Goal: Use online tool/utility: Utilize a website feature to perform a specific function

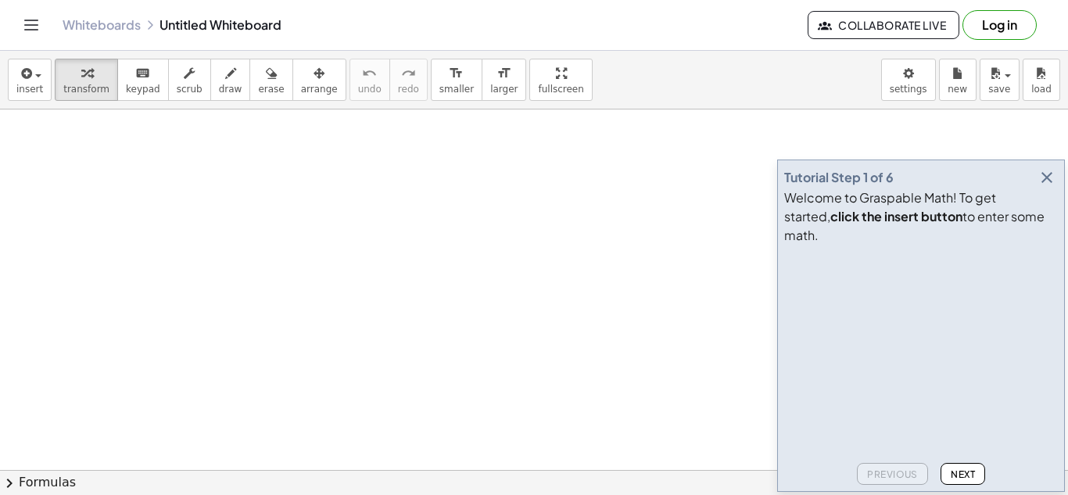
click at [1051, 187] on icon "button" at bounding box center [1047, 177] width 19 height 19
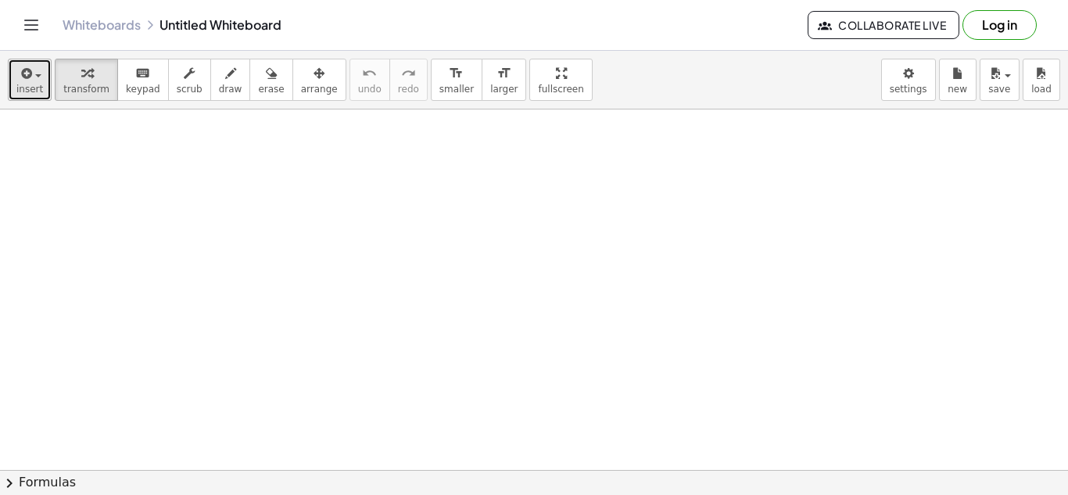
click at [28, 90] on span "insert" at bounding box center [29, 89] width 27 height 11
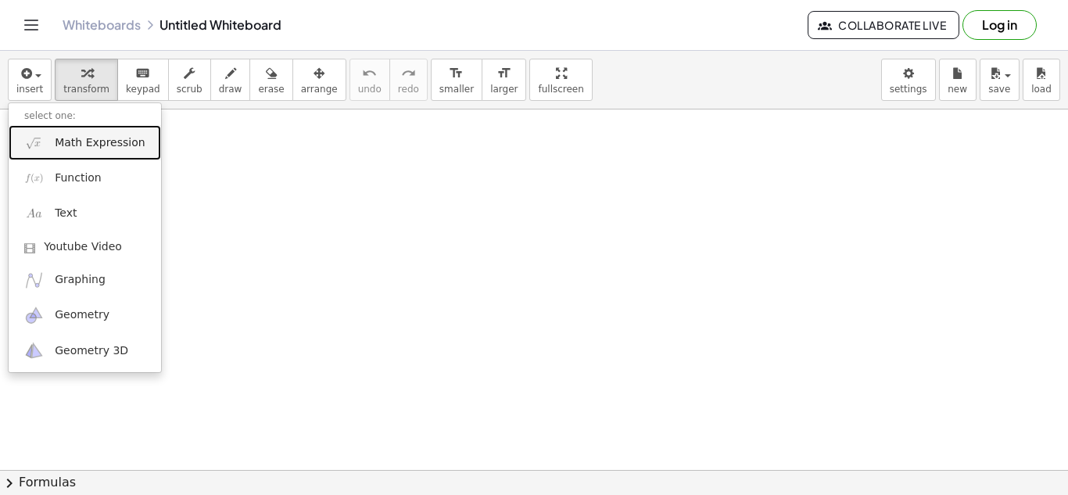
click at [113, 142] on span "Math Expression" at bounding box center [100, 143] width 90 height 16
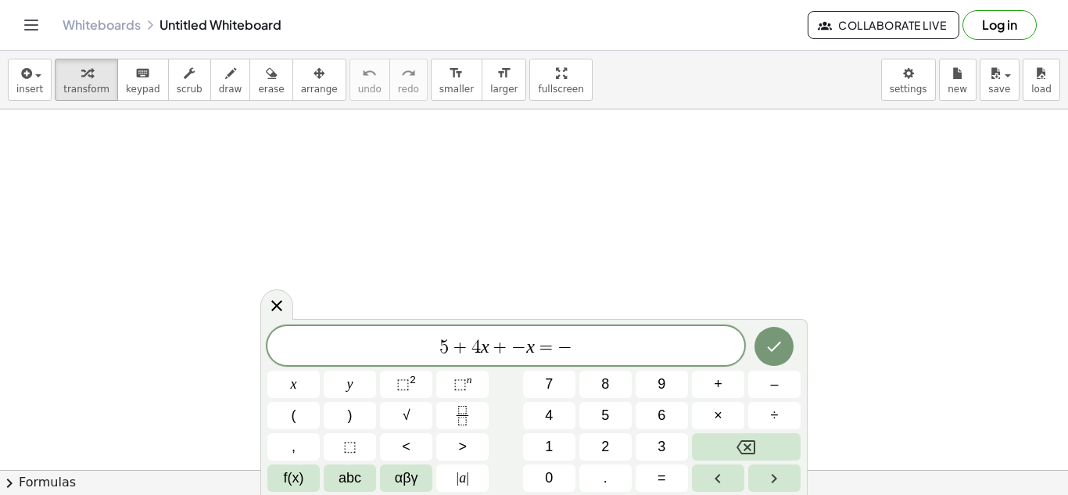
scroll to position [9, 0]
click at [778, 354] on icon "Done" at bounding box center [774, 346] width 19 height 19
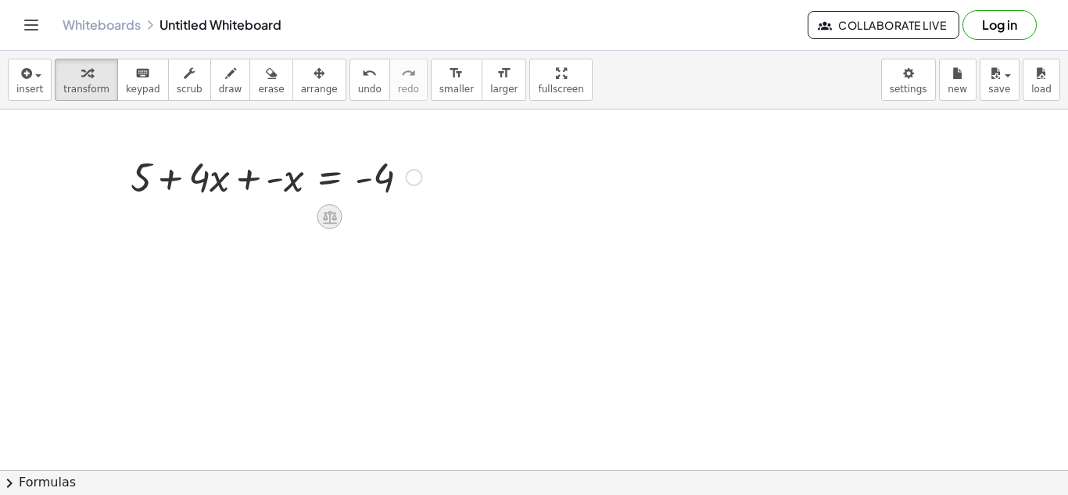
click at [325, 218] on icon at bounding box center [330, 216] width 14 height 13
click at [325, 218] on span "×" at bounding box center [329, 217] width 9 height 23
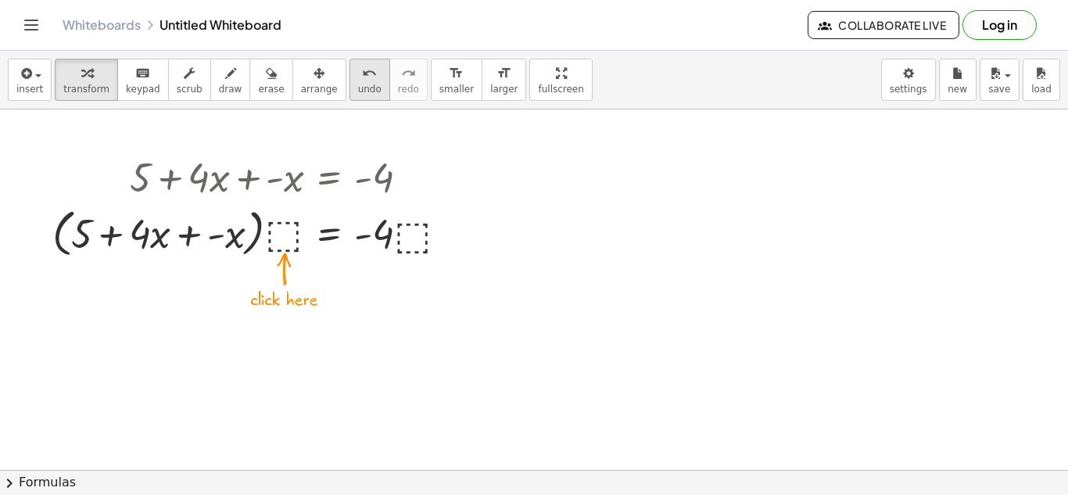
click at [362, 77] on icon "undo" at bounding box center [369, 73] width 15 height 19
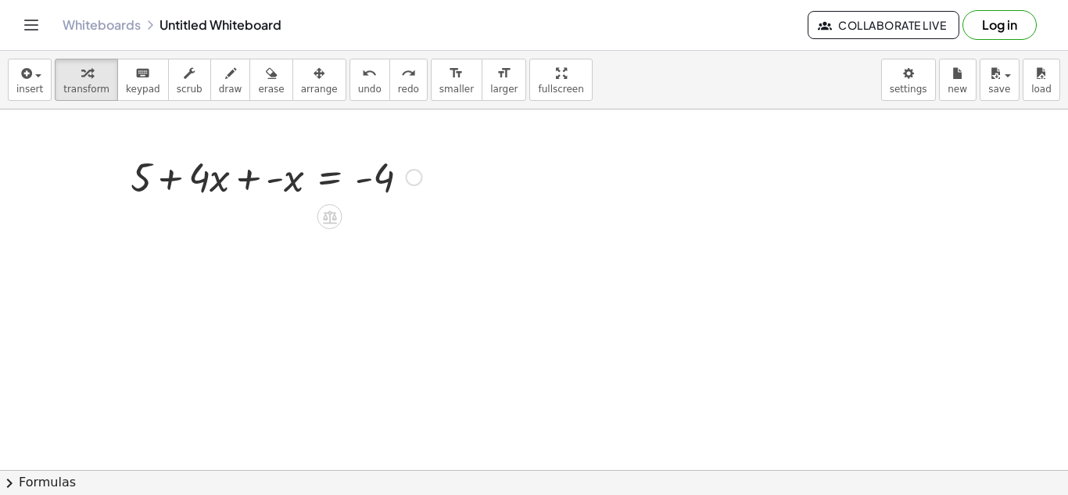
click at [246, 182] on div at bounding box center [276, 175] width 307 height 53
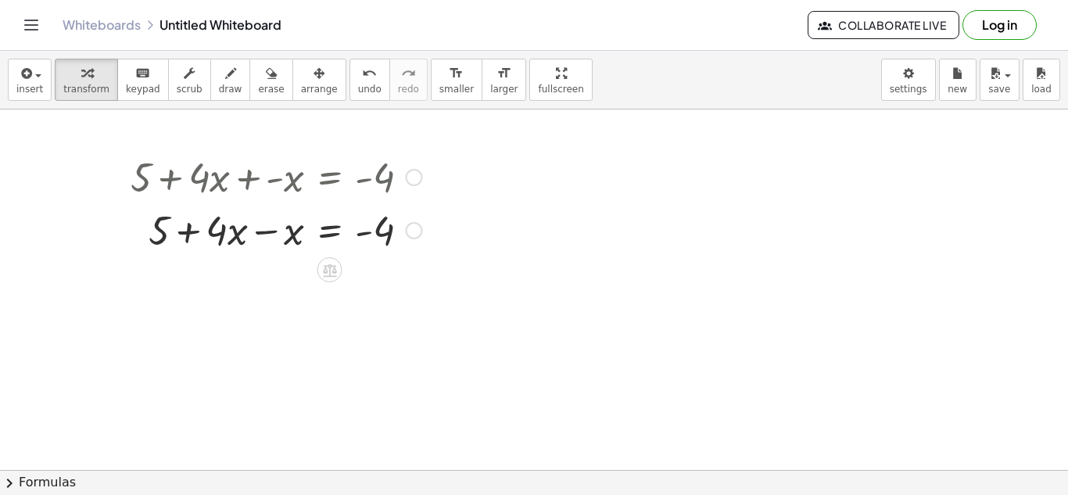
click at [267, 233] on div at bounding box center [276, 229] width 307 height 53
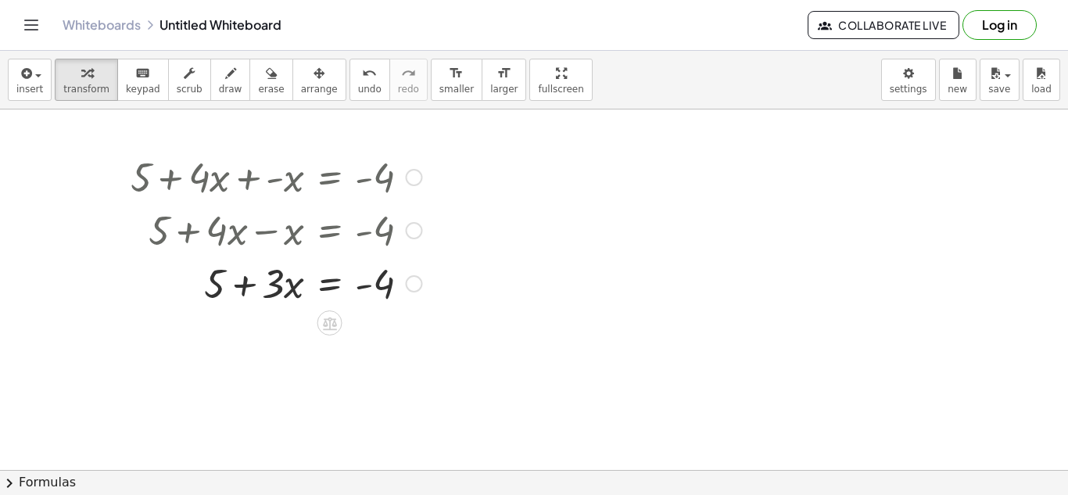
click at [384, 287] on div at bounding box center [276, 282] width 307 height 53
click at [415, 286] on div at bounding box center [413, 283] width 17 height 17
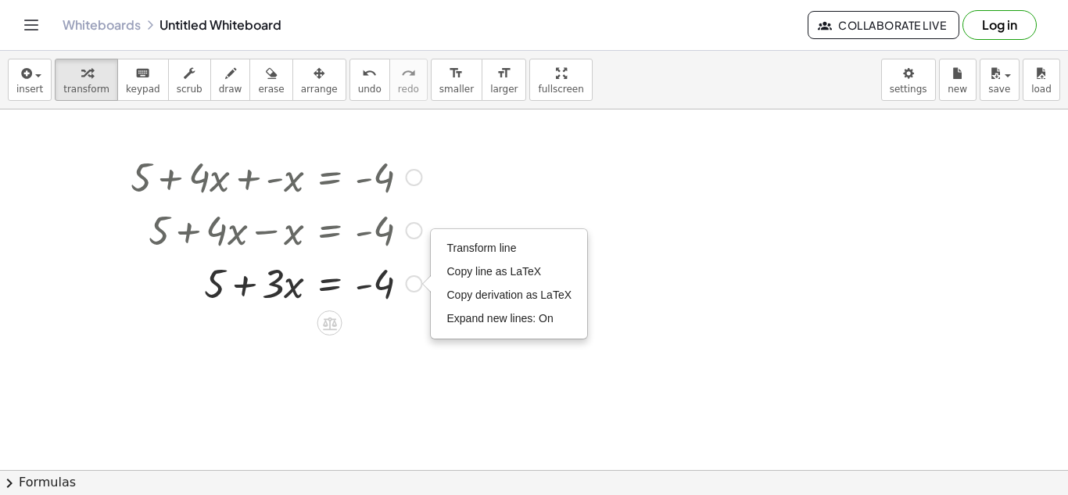
click at [415, 286] on div "Transform line Copy line as LaTeX Copy derivation as LaTeX Expand new lines: On" at bounding box center [413, 283] width 17 height 17
click at [229, 296] on div at bounding box center [276, 282] width 307 height 53
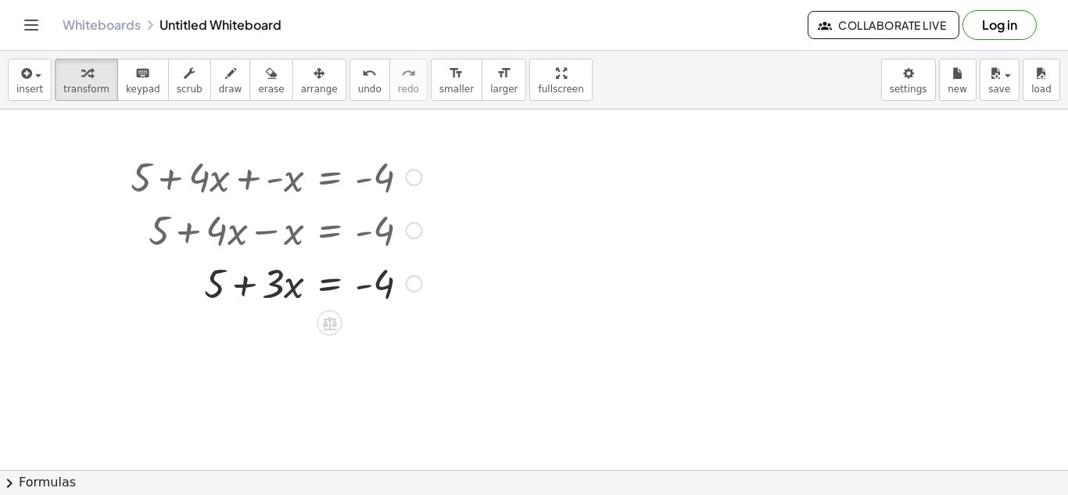
click at [209, 277] on div at bounding box center [276, 282] width 307 height 53
click at [211, 278] on div at bounding box center [276, 282] width 307 height 53
click at [329, 331] on icon at bounding box center [329, 323] width 16 height 16
click at [296, 329] on span "−" at bounding box center [298, 323] width 9 height 23
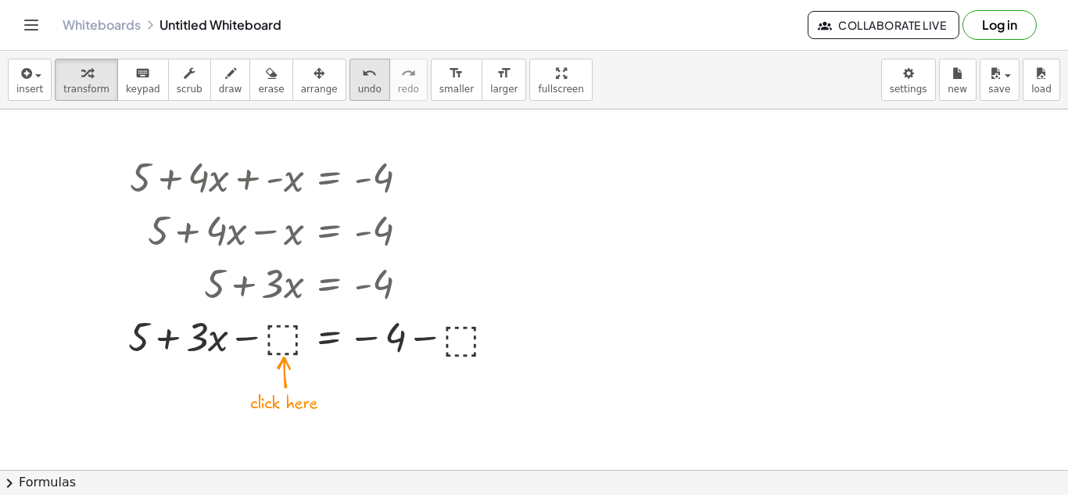
click at [358, 91] on span "undo" at bounding box center [369, 89] width 23 height 11
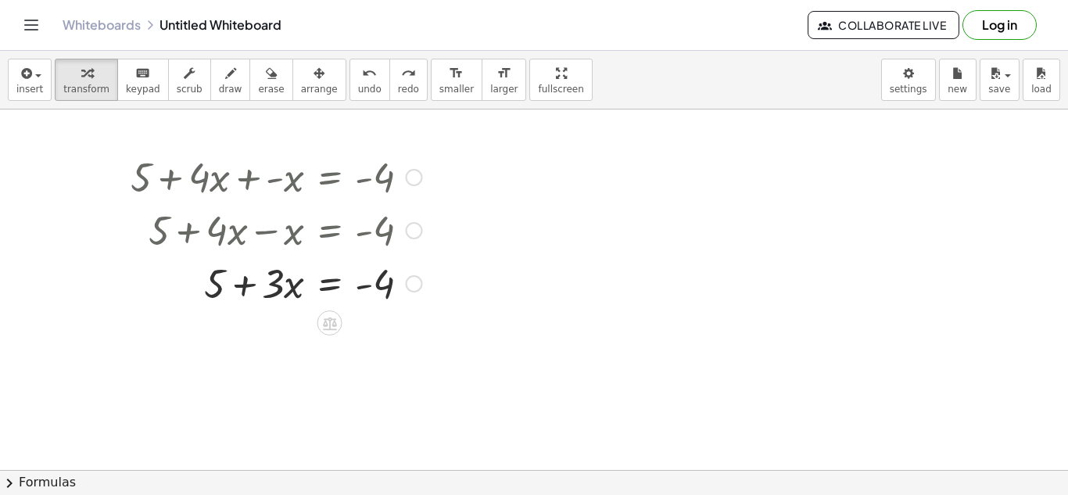
click at [213, 291] on div at bounding box center [276, 282] width 307 height 53
click at [329, 287] on div at bounding box center [276, 282] width 307 height 53
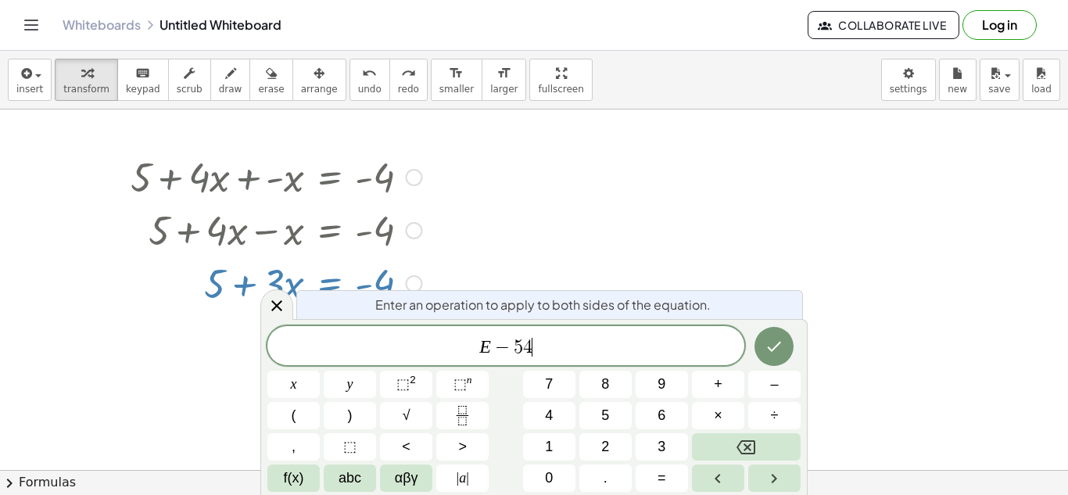
scroll to position [16, 0]
click at [771, 348] on icon "Done" at bounding box center [774, 346] width 19 height 19
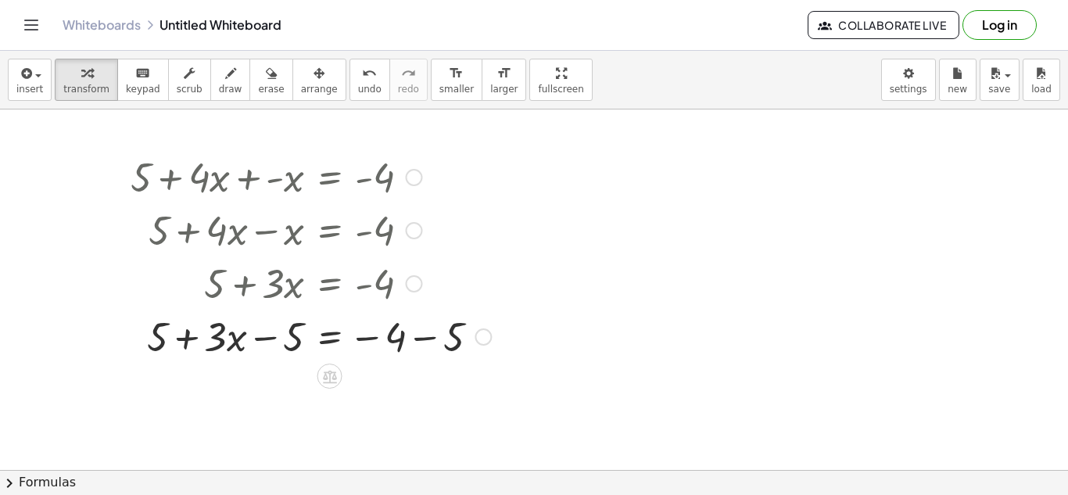
click at [267, 342] on div at bounding box center [311, 335] width 376 height 53
click at [185, 338] on div at bounding box center [311, 335] width 376 height 53
click at [358, 88] on span "undo" at bounding box center [369, 89] width 23 height 11
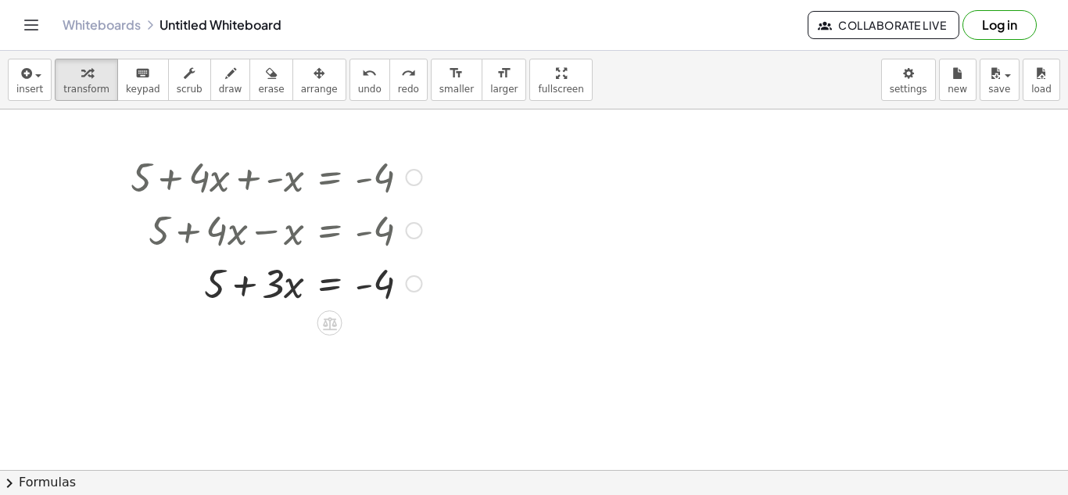
click at [333, 284] on div at bounding box center [276, 282] width 307 height 53
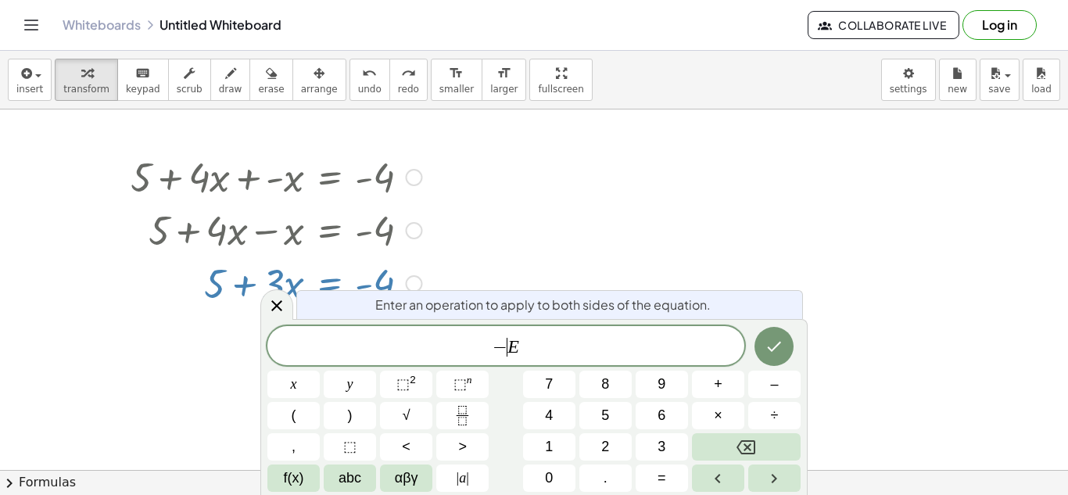
scroll to position [18, 0]
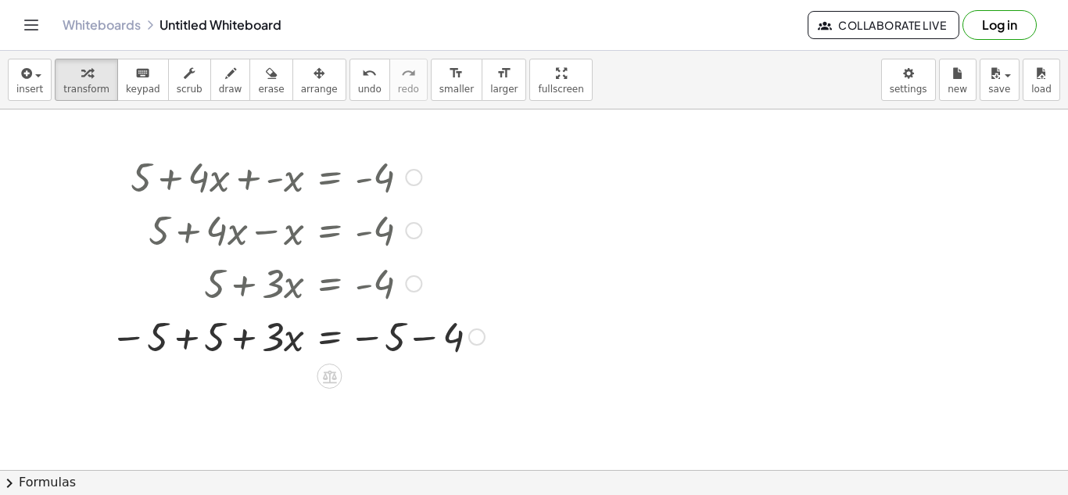
click at [189, 338] on div at bounding box center [297, 335] width 390 height 53
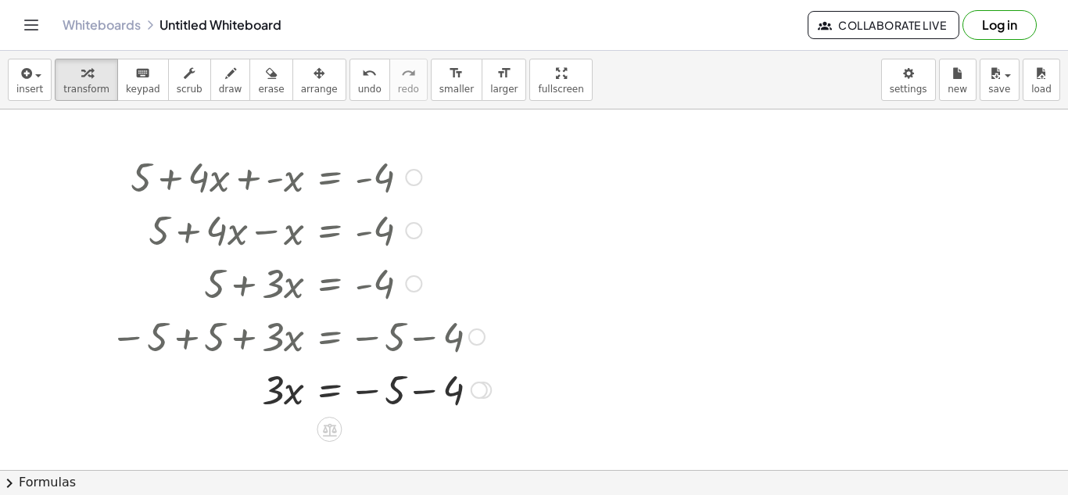
click at [430, 393] on div at bounding box center [300, 388] width 396 height 53
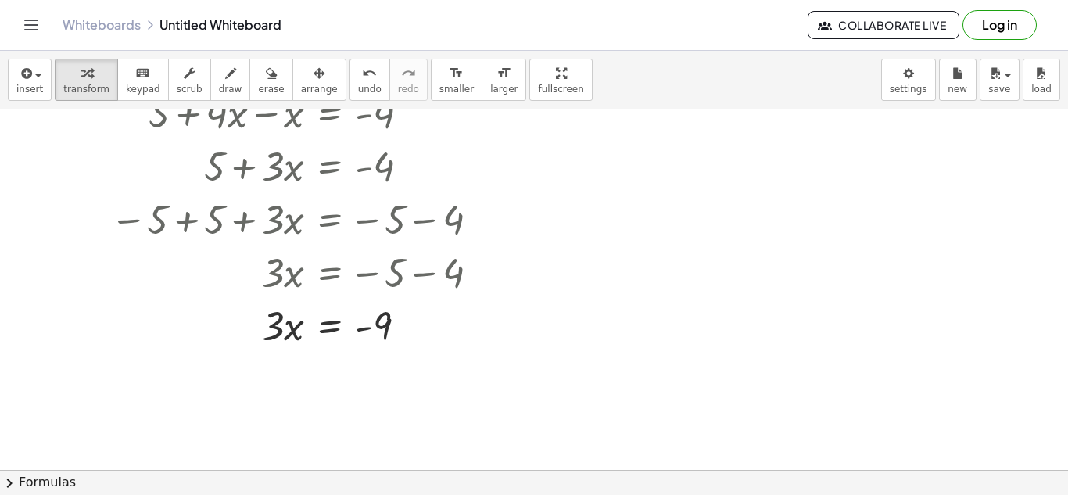
scroll to position [115, 0]
click at [327, 330] on div at bounding box center [300, 326] width 396 height 53
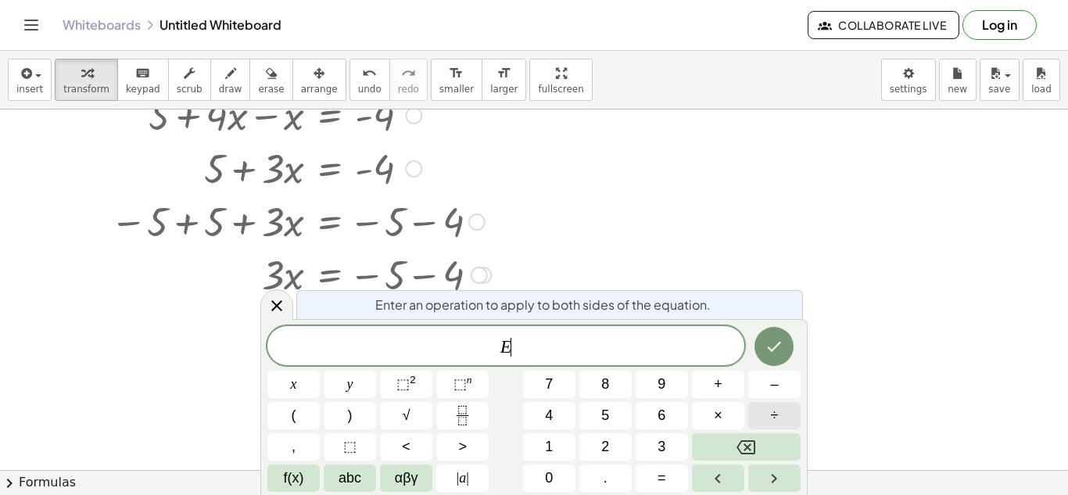
click at [775, 417] on span "÷" at bounding box center [775, 415] width 8 height 21
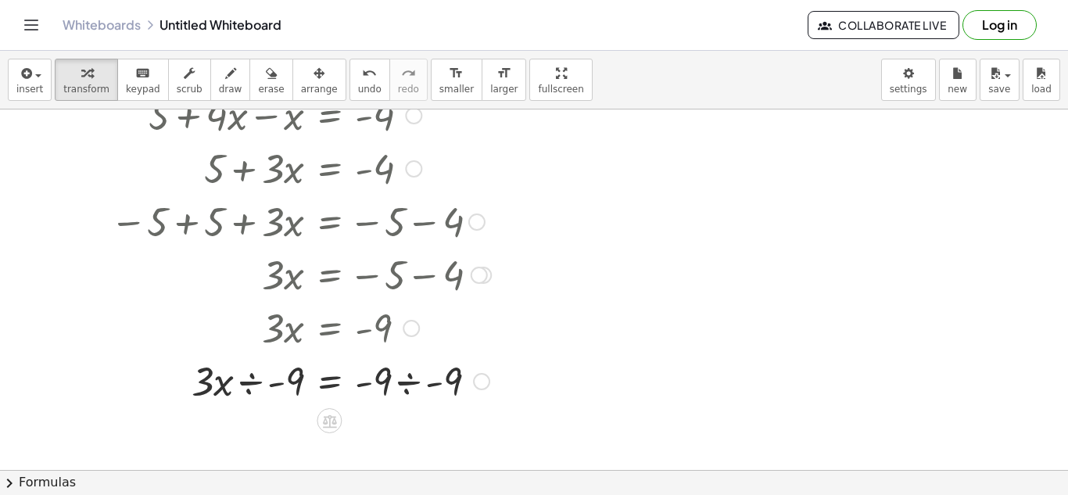
click at [254, 392] on div at bounding box center [300, 379] width 396 height 53
click at [270, 382] on div at bounding box center [300, 380] width 396 height 78
click at [264, 383] on div at bounding box center [300, 380] width 396 height 78
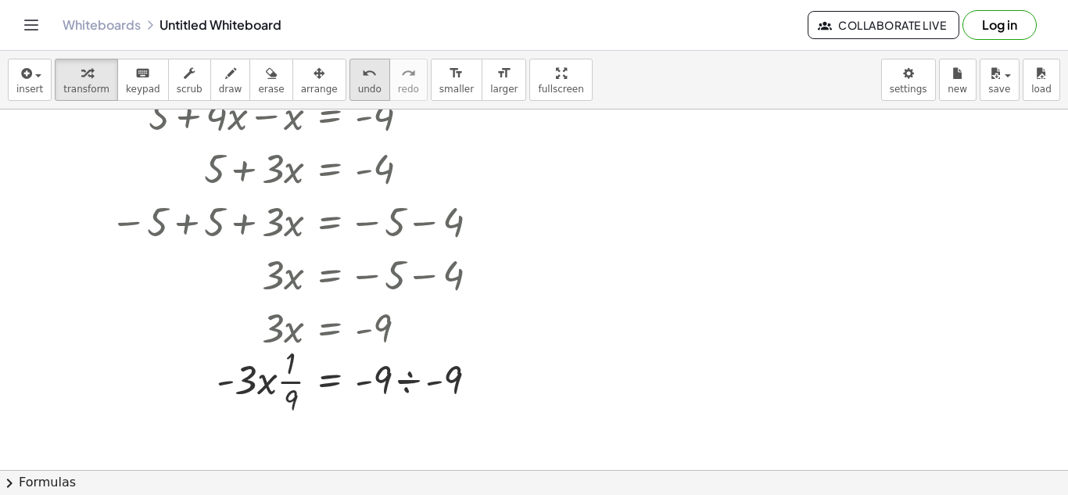
click at [362, 78] on icon "undo" at bounding box center [369, 73] width 15 height 19
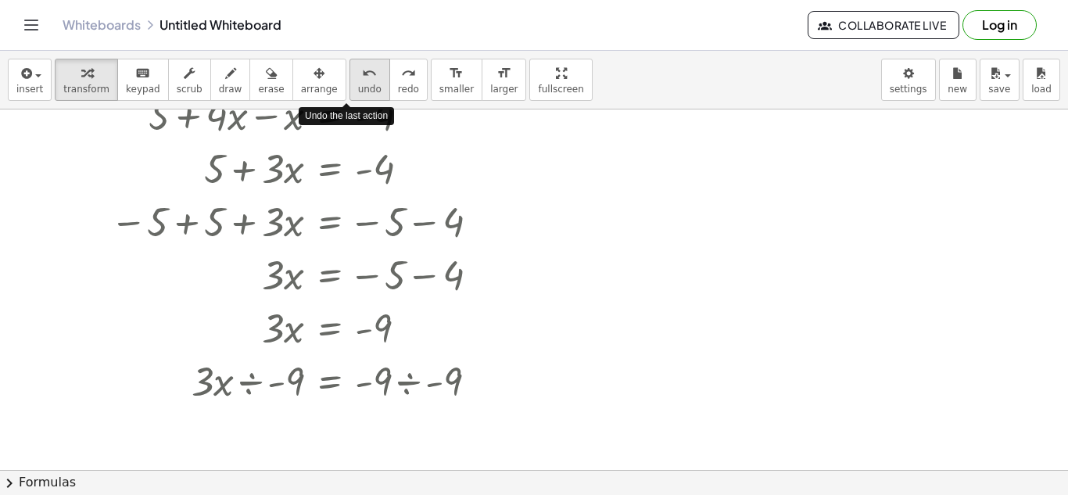
click at [362, 78] on icon "undo" at bounding box center [369, 73] width 15 height 19
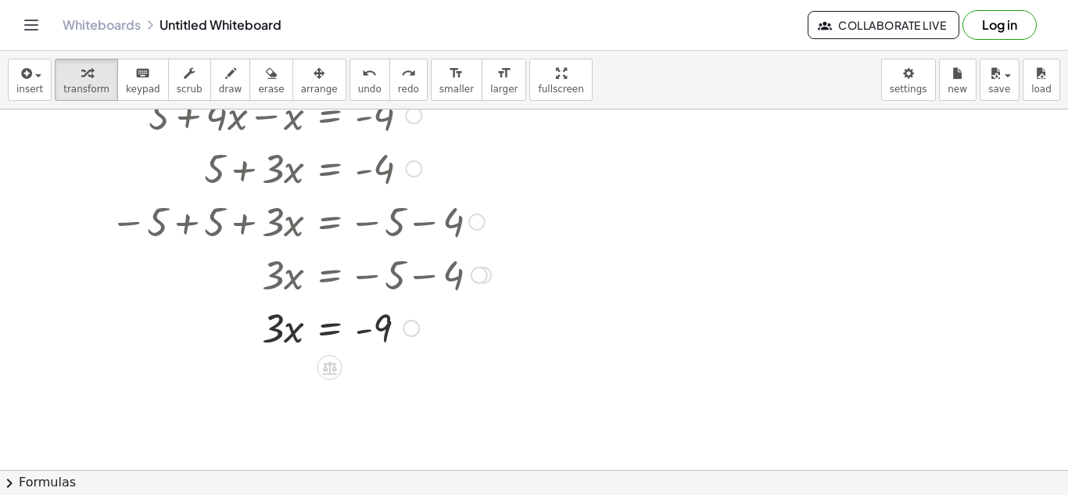
click at [328, 335] on div at bounding box center [301, 326] width 256 height 53
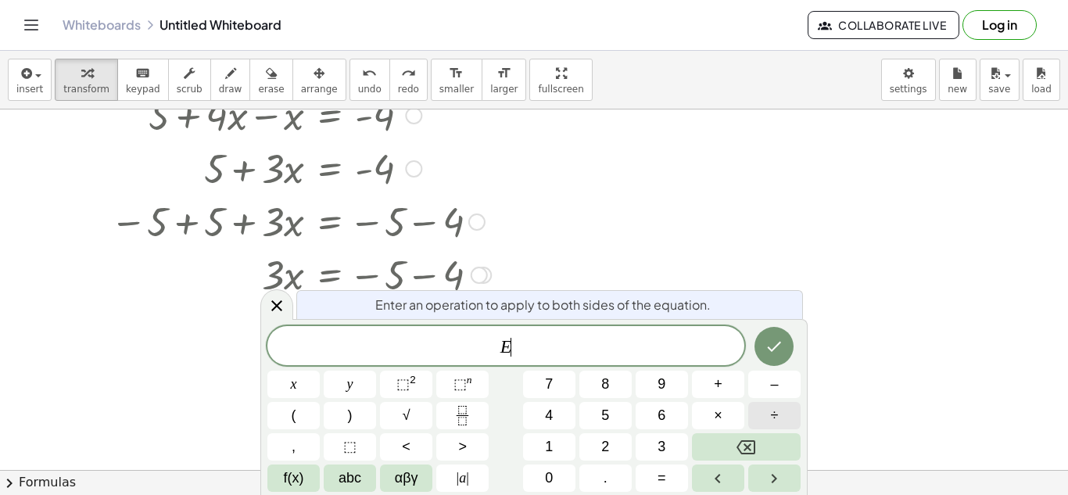
click at [771, 405] on span "÷" at bounding box center [775, 415] width 8 height 21
click at [475, 409] on button "Fraction" at bounding box center [462, 415] width 52 height 27
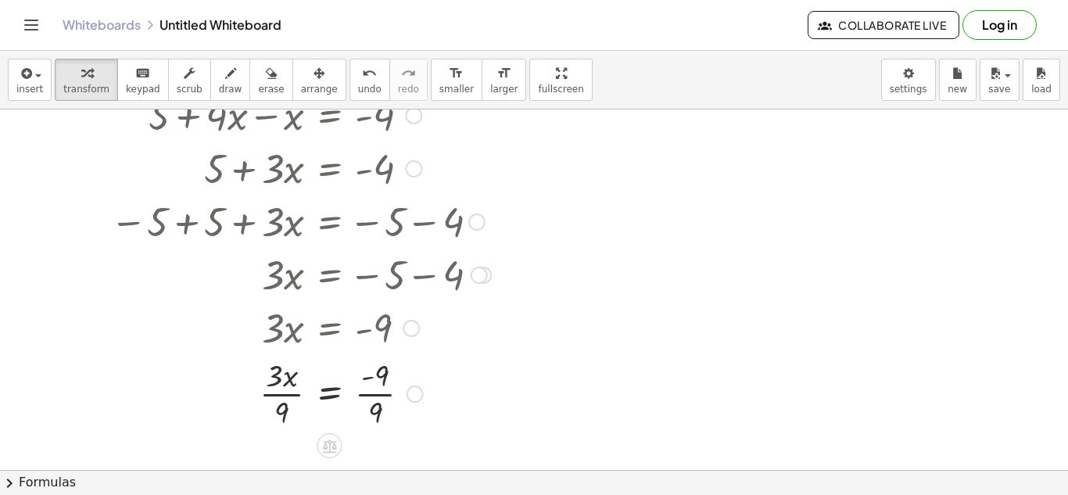
click at [274, 393] on div at bounding box center [300, 392] width 396 height 78
click at [368, 396] on div at bounding box center [300, 392] width 396 height 78
click at [288, 401] on div at bounding box center [300, 392] width 396 height 78
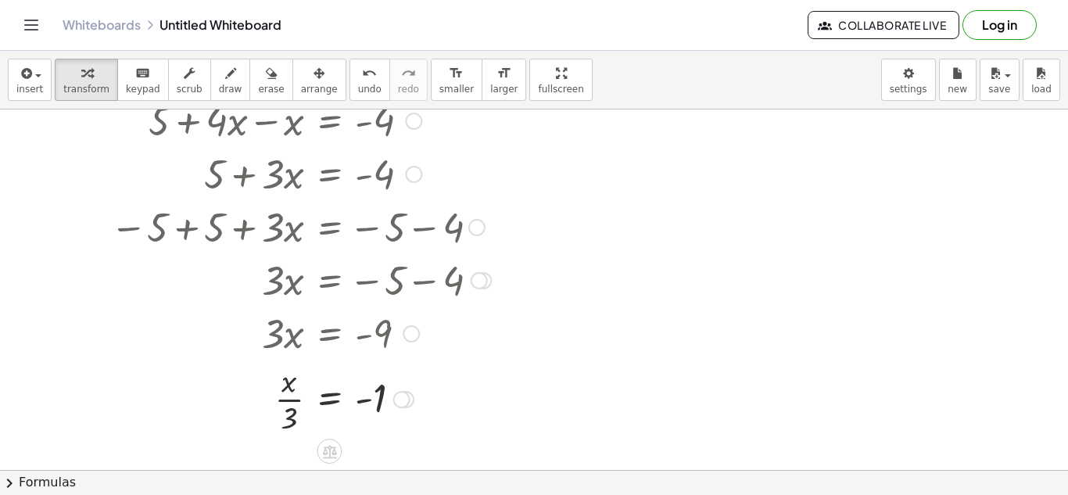
scroll to position [112, 0]
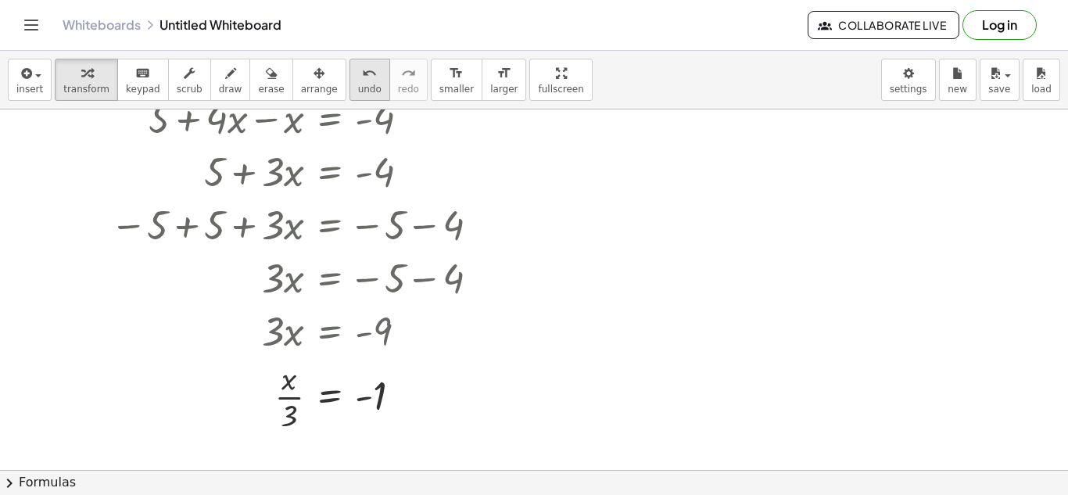
click at [362, 71] on icon "undo" at bounding box center [369, 73] width 15 height 19
click at [332, 340] on div at bounding box center [300, 329] width 391 height 53
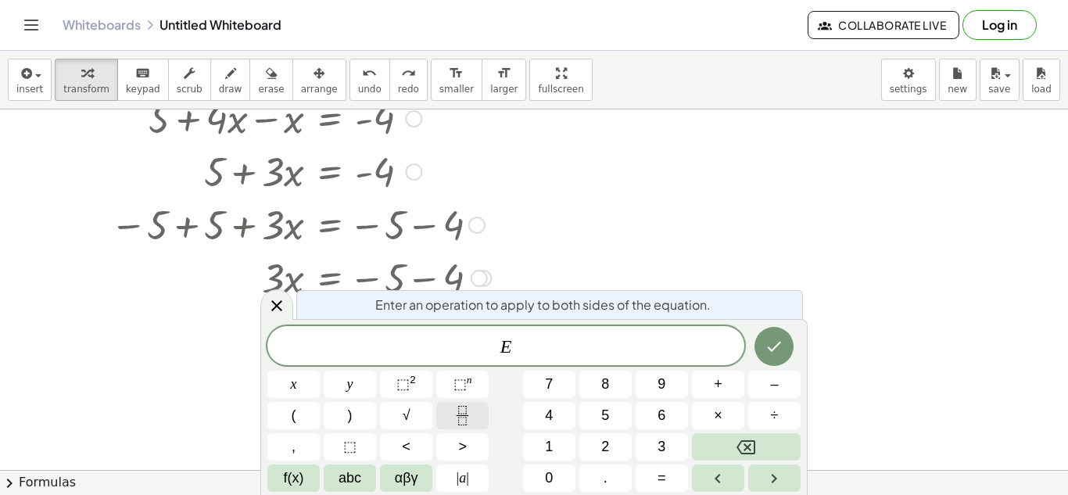
click at [479, 410] on button "Fraction" at bounding box center [462, 415] width 52 height 27
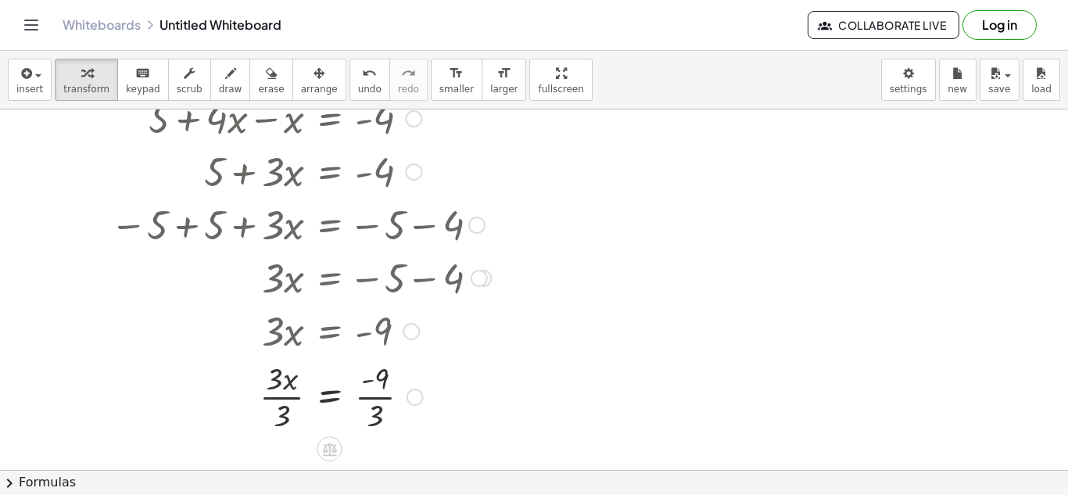
click at [278, 398] on div at bounding box center [300, 396] width 396 height 78
click at [367, 382] on div at bounding box center [300, 396] width 396 height 78
click at [373, 400] on div at bounding box center [300, 396] width 396 height 78
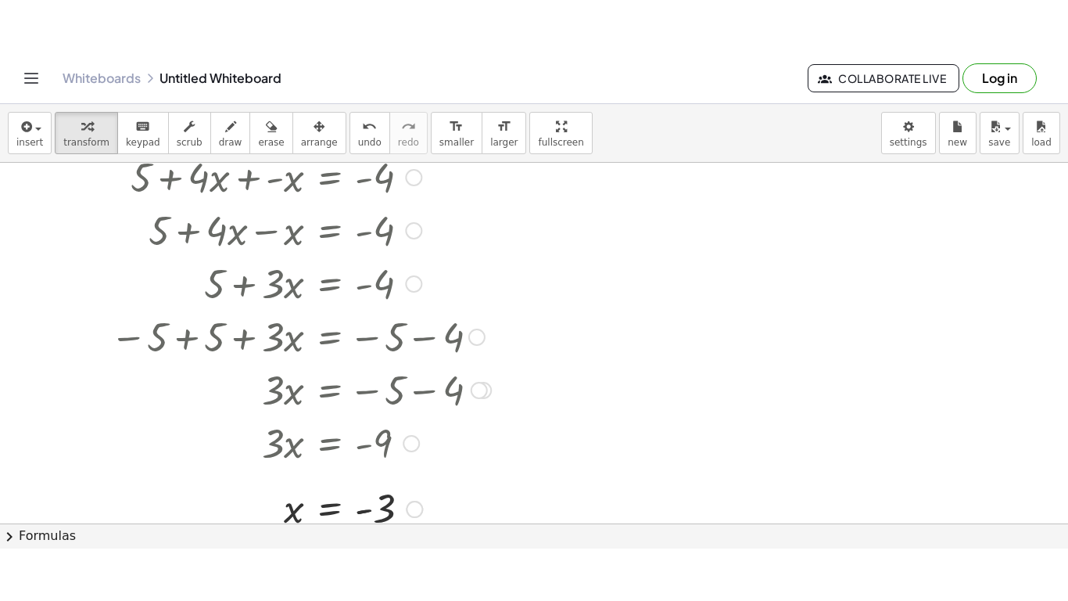
scroll to position [52, 0]
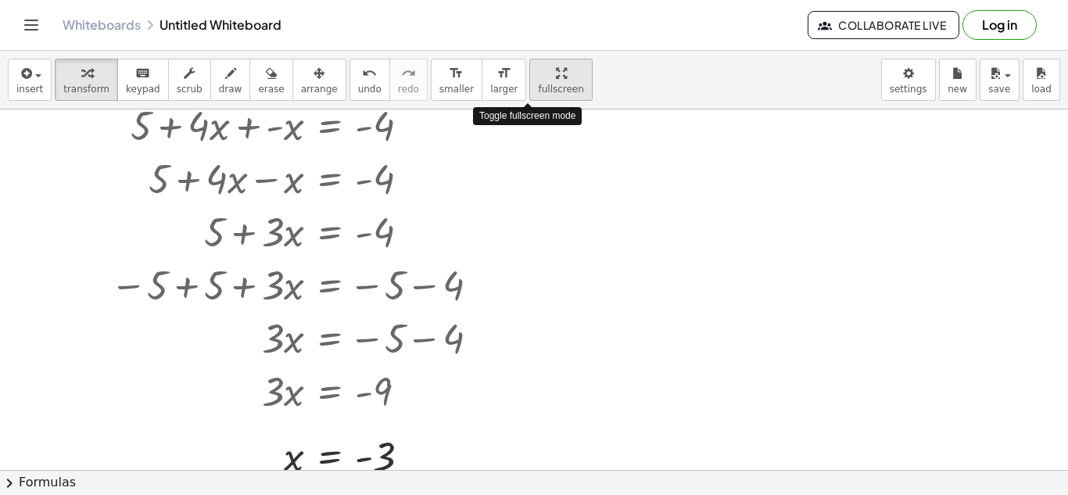
click at [538, 85] on span "fullscreen" at bounding box center [560, 89] width 45 height 11
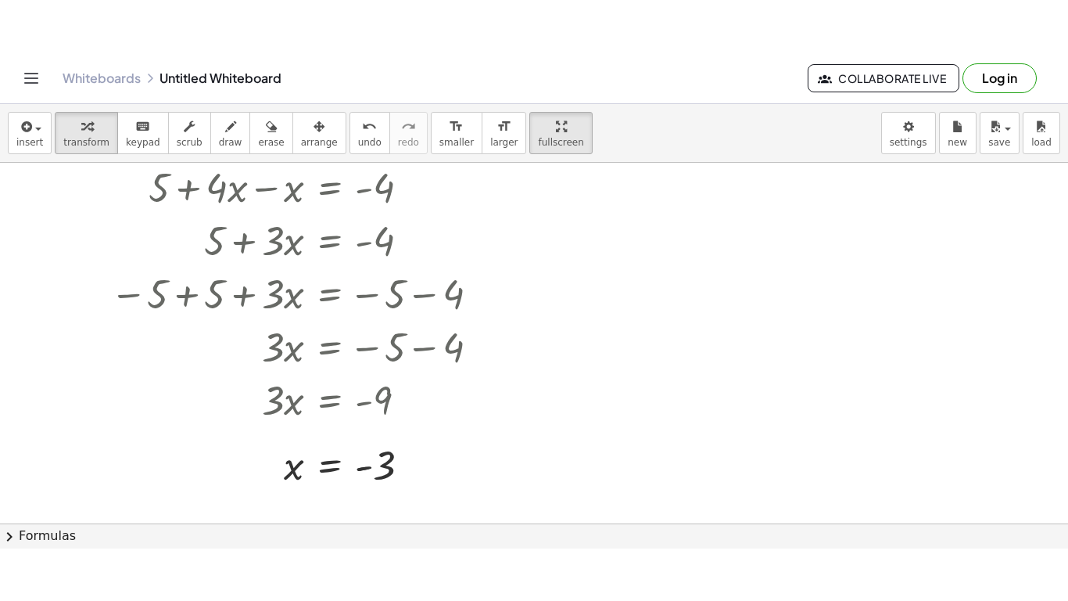
scroll to position [99, 0]
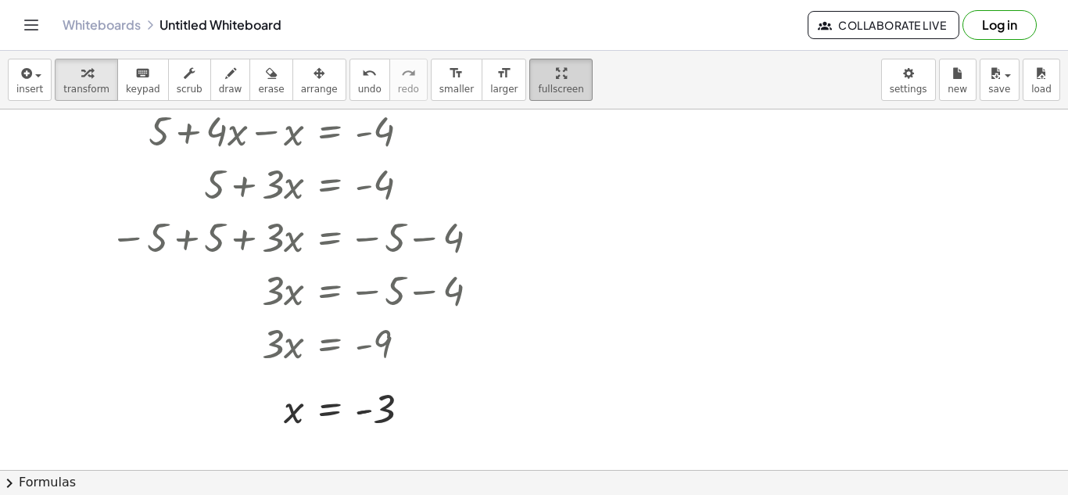
click at [529, 79] on button "fullscreen" at bounding box center [560, 80] width 63 height 42
click at [538, 84] on span "fullscreen" at bounding box center [560, 89] width 45 height 11
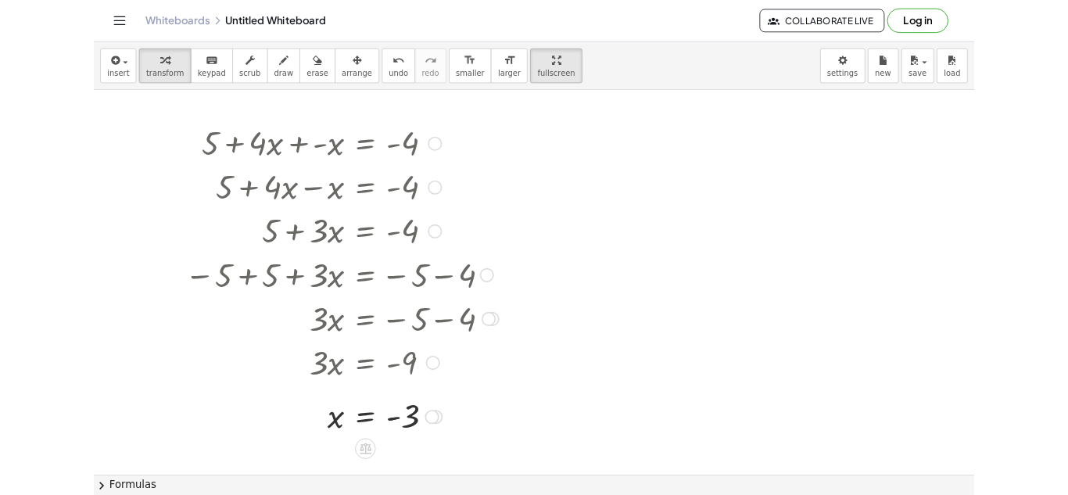
scroll to position [0, 0]
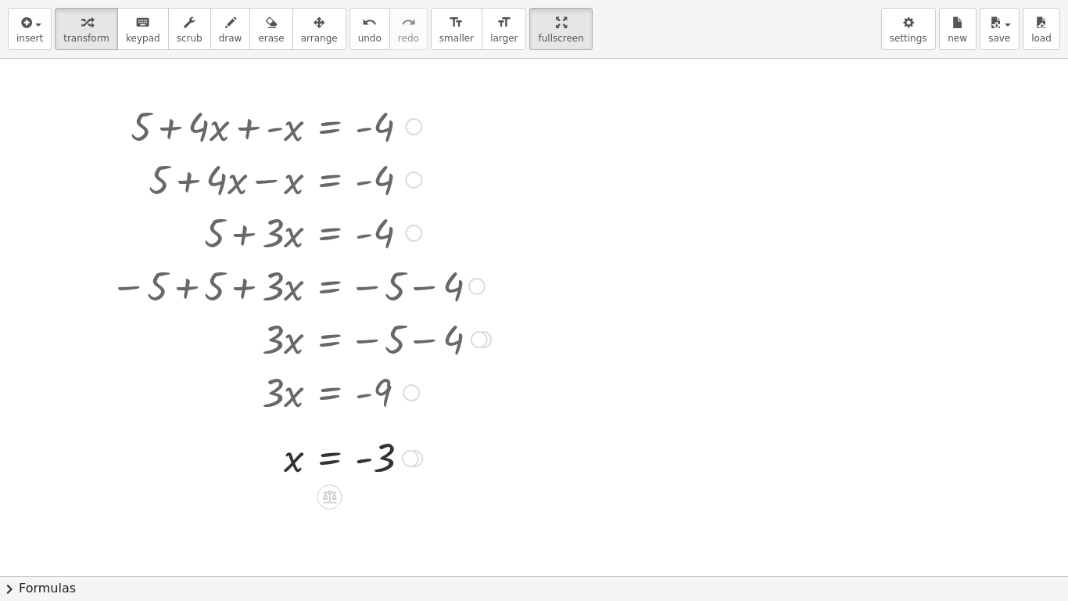
drag, startPoint x: 106, startPoint y: 88, endPoint x: 252, endPoint y: 225, distance: 200.3
click at [252, 225] on div "+ 5 + · 4 · x + - x = - 4 + 5 + · 4 · x − x = - 4 + 5 + · 3 · x = - 4 − 5 + 5 +…" at bounding box center [534, 576] width 1068 height 1034
click at [1009, 36] on span "save" at bounding box center [999, 38] width 22 height 11
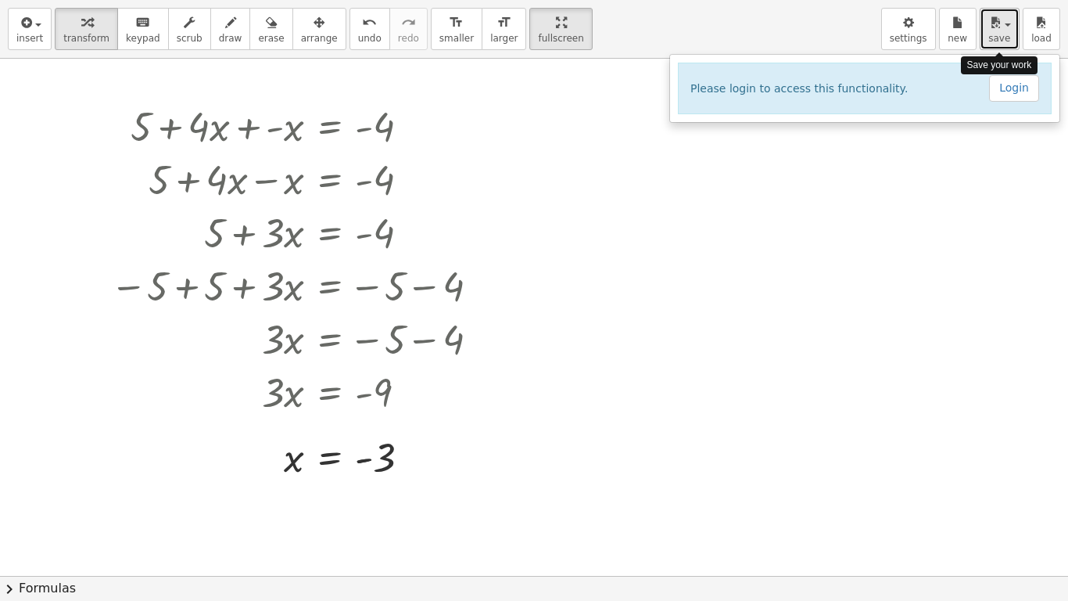
click at [1009, 36] on span "save" at bounding box center [999, 38] width 22 height 11
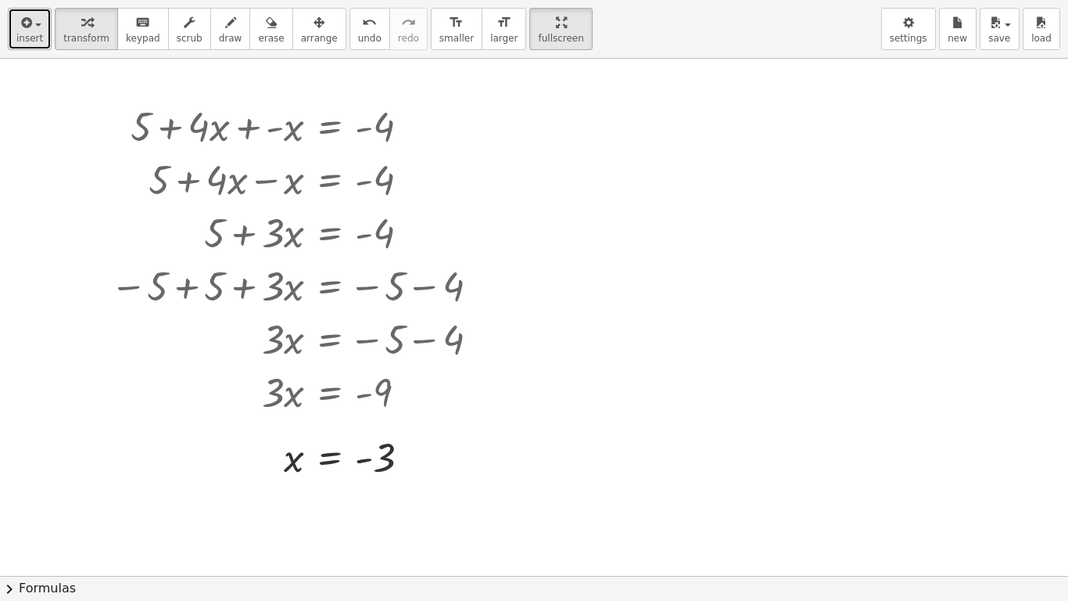
click at [32, 27] on span "button" at bounding box center [33, 24] width 3 height 11
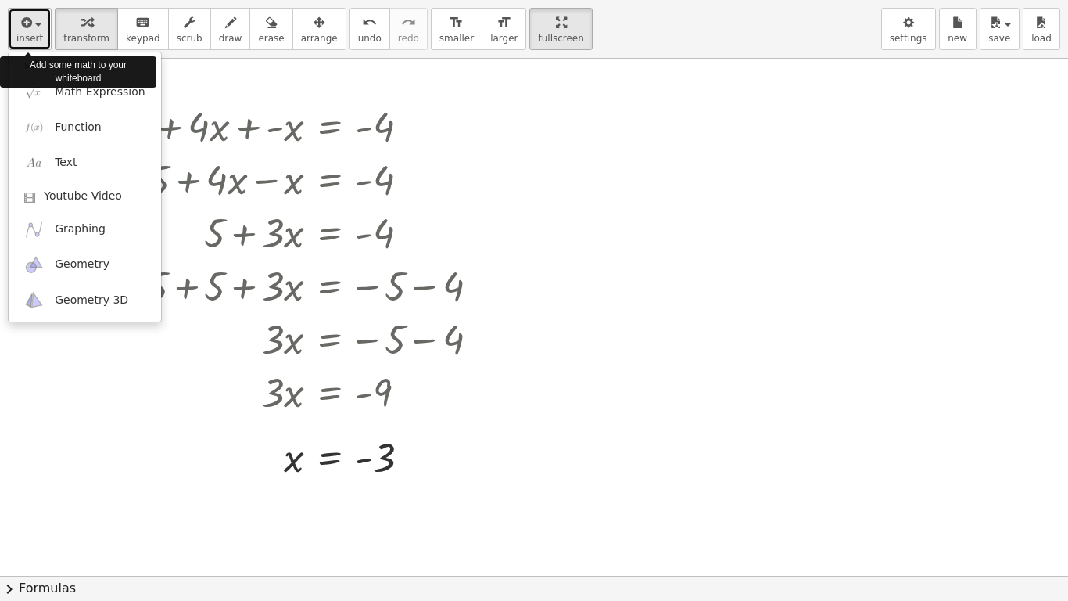
click at [32, 27] on span "button" at bounding box center [33, 24] width 3 height 11
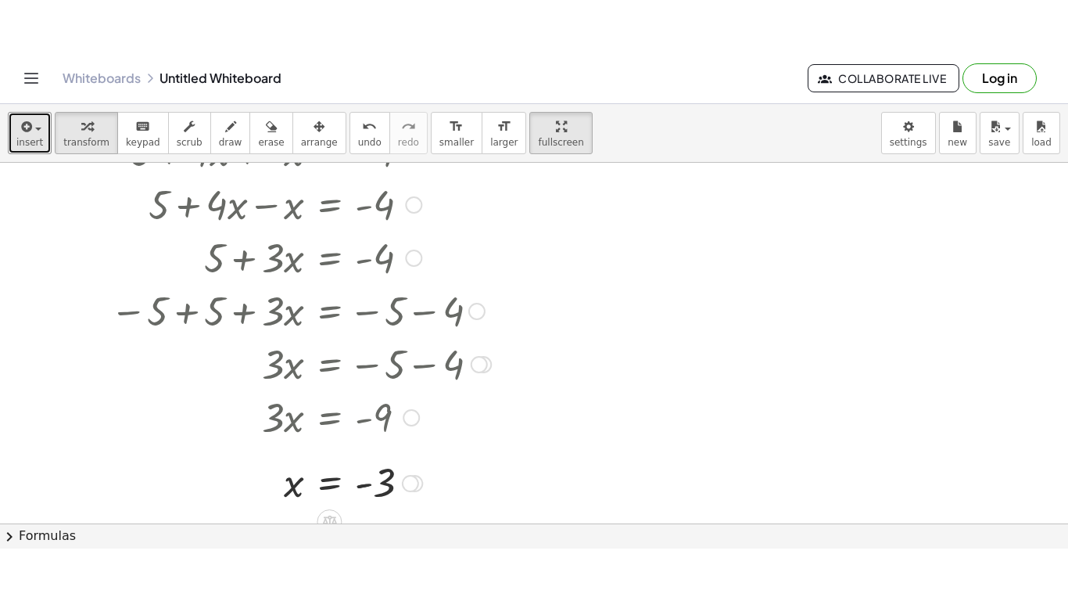
scroll to position [81, 0]
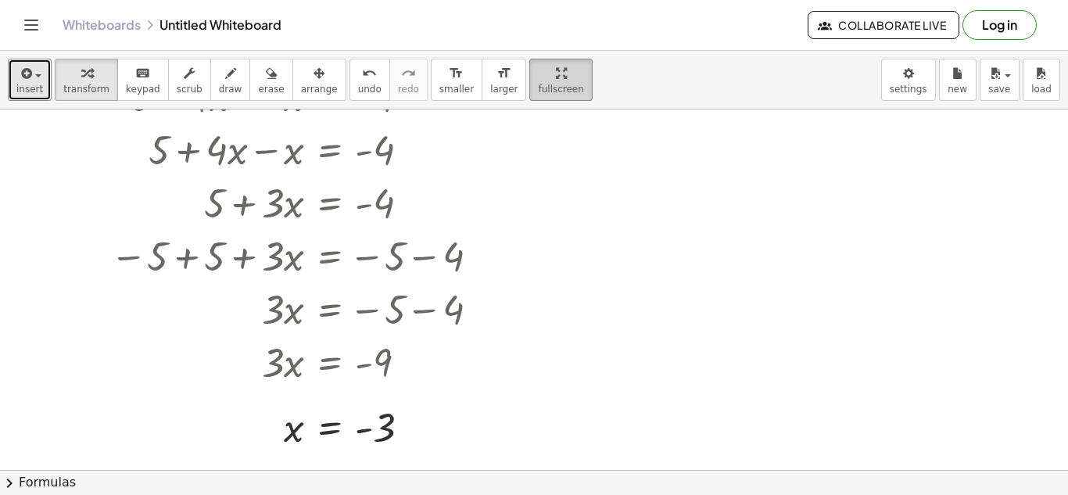
click at [556, 70] on icon "button" at bounding box center [561, 73] width 11 height 19
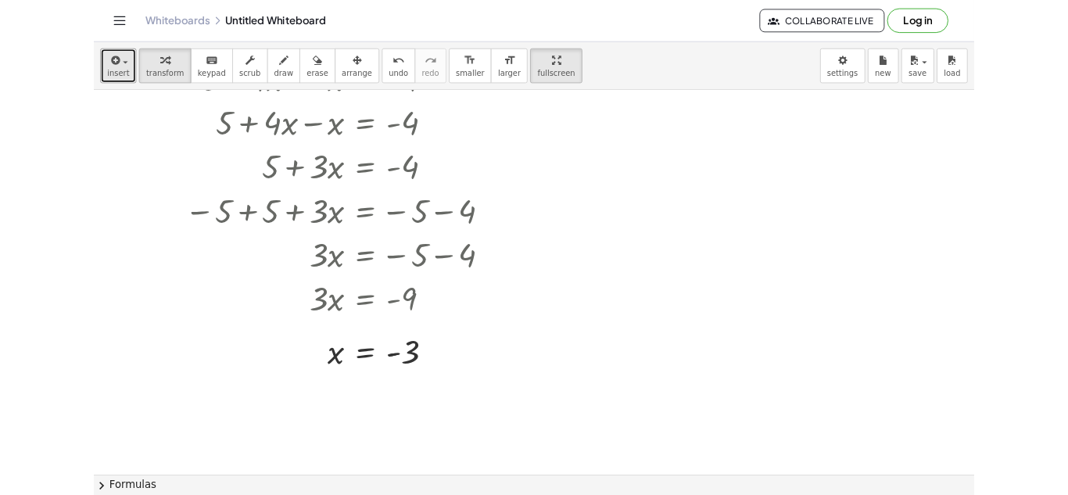
scroll to position [0, 0]
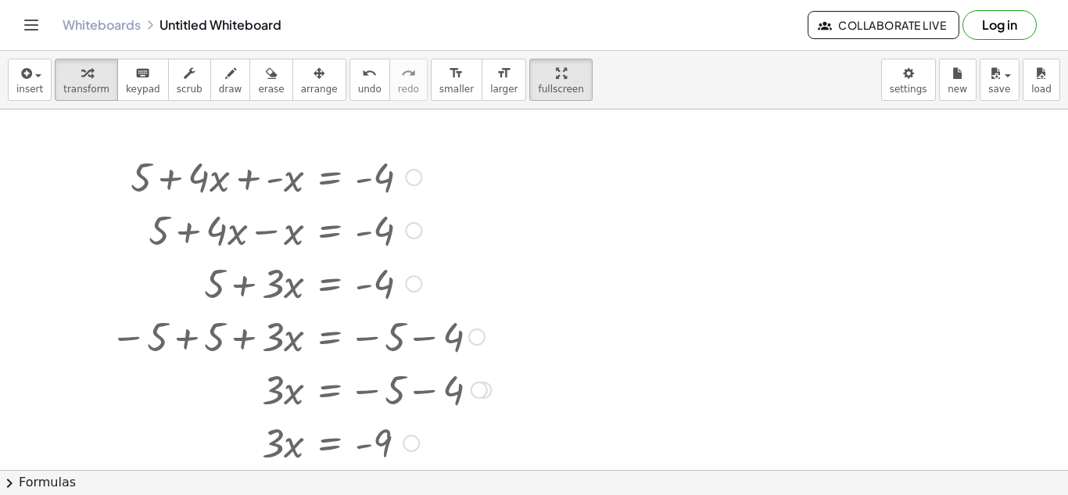
click at [181, 177] on div at bounding box center [300, 175] width 396 height 53
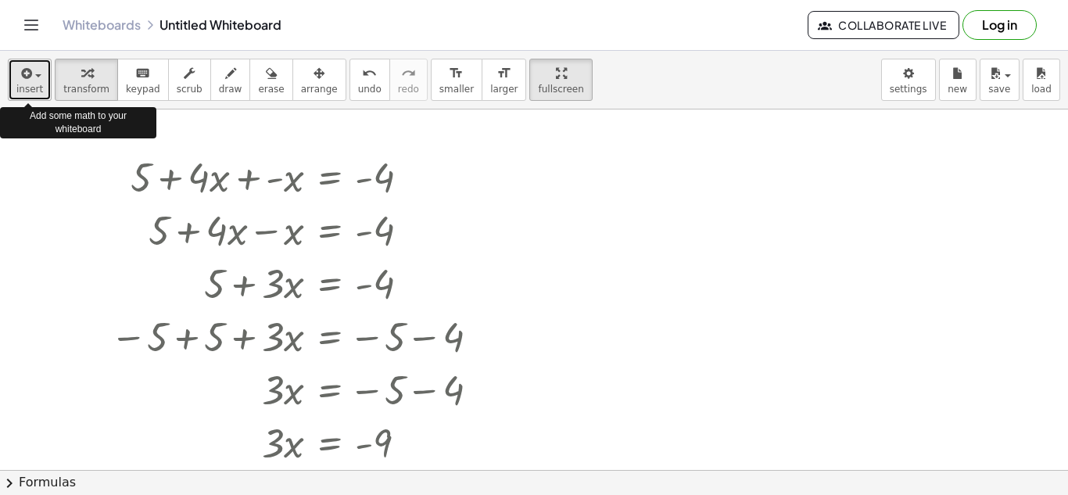
click at [28, 79] on icon "button" at bounding box center [25, 73] width 14 height 19
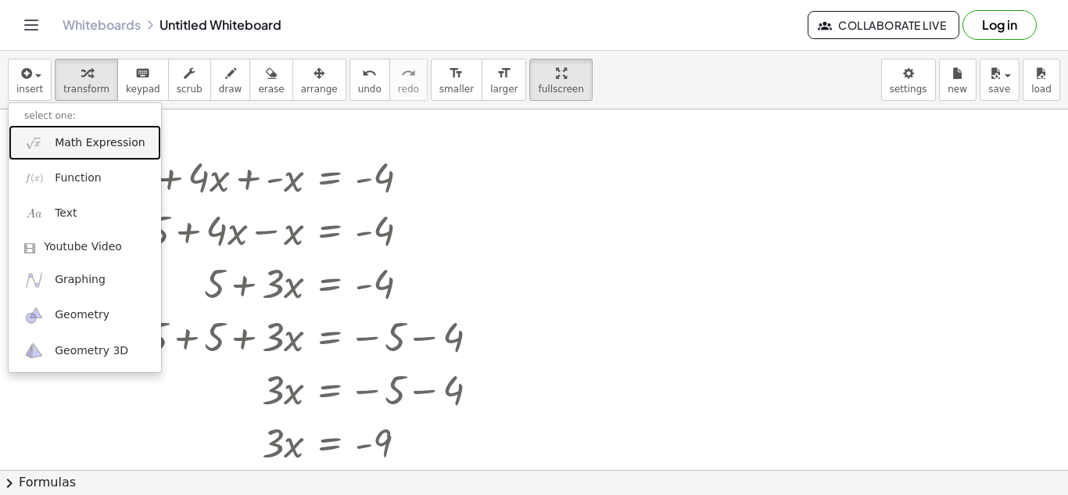
click at [121, 136] on span "Math Expression" at bounding box center [100, 143] width 90 height 16
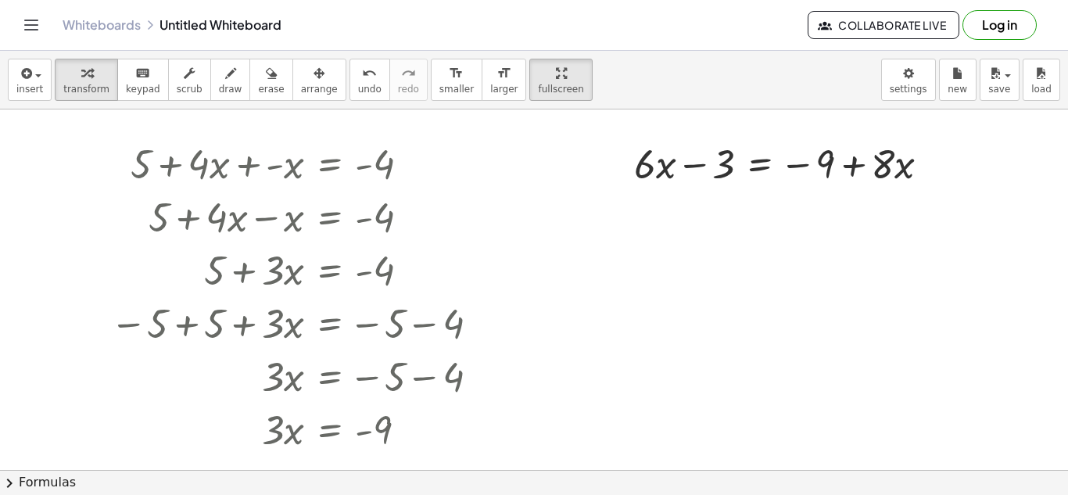
scroll to position [11, 0]
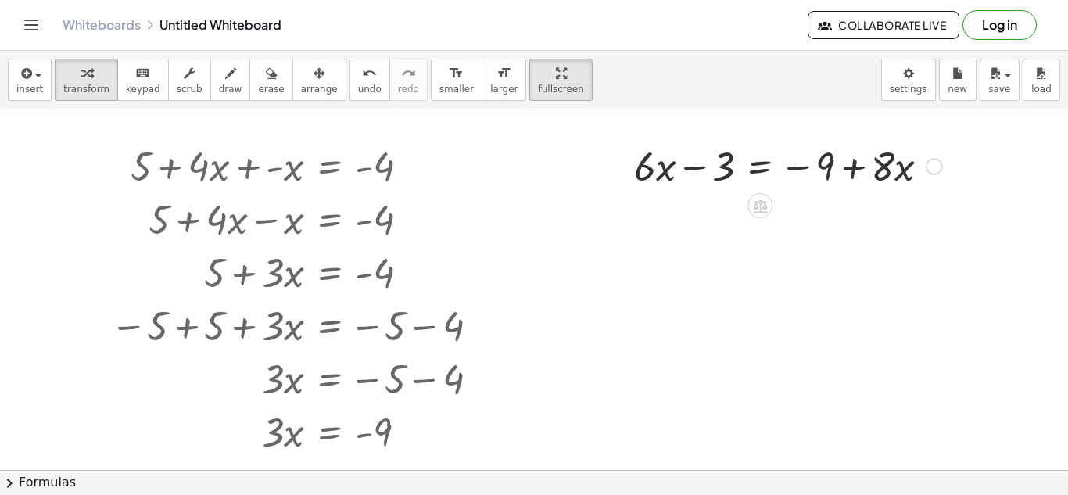
click at [886, 160] on div at bounding box center [788, 164] width 324 height 53
click at [764, 176] on div at bounding box center [788, 164] width 324 height 53
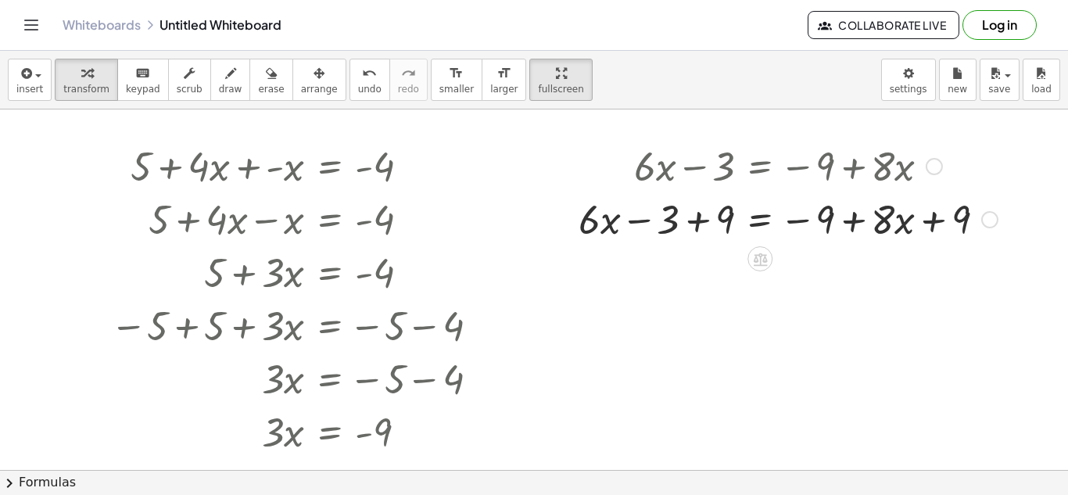
click at [701, 227] on div at bounding box center [788, 218] width 435 height 53
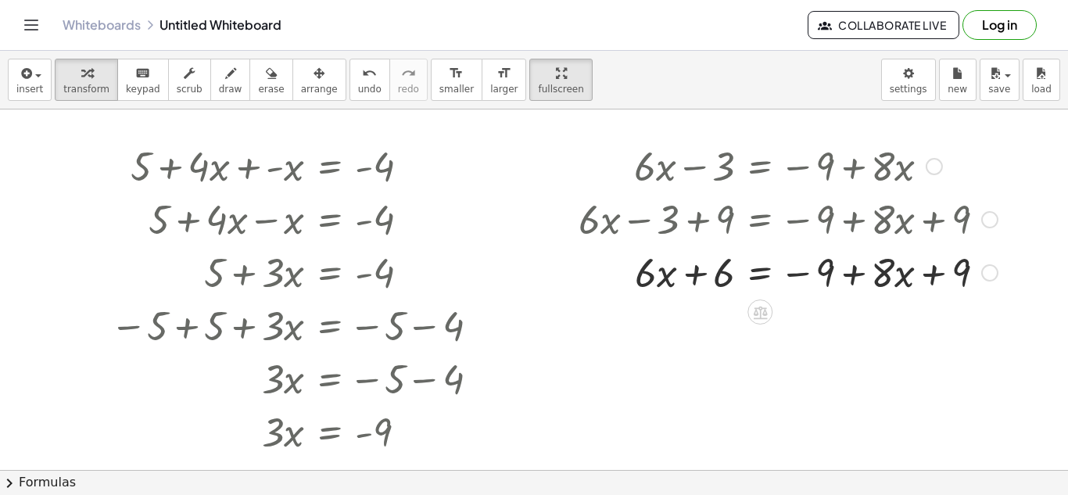
click at [852, 278] on div at bounding box center [788, 271] width 435 height 53
drag, startPoint x: 959, startPoint y: 273, endPoint x: 867, endPoint y: 271, distance: 92.3
click at [867, 271] on div at bounding box center [788, 271] width 435 height 53
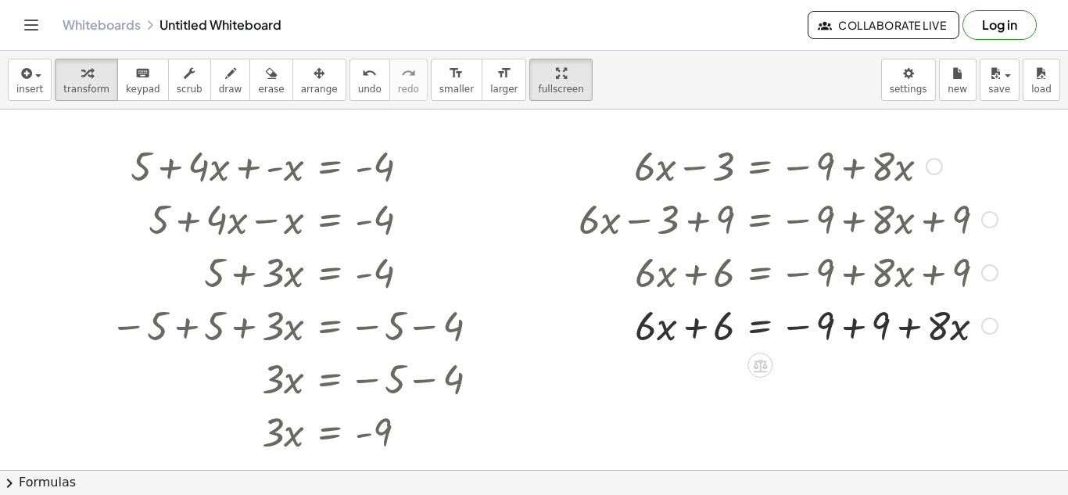
click at [853, 339] on div at bounding box center [788, 324] width 435 height 53
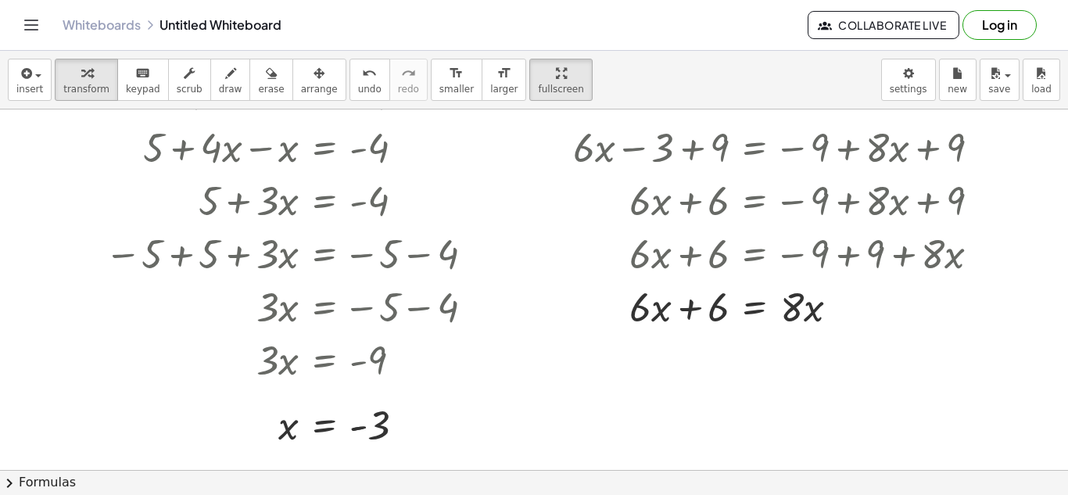
scroll to position [83, 4]
click at [759, 303] on div at bounding box center [784, 305] width 435 height 53
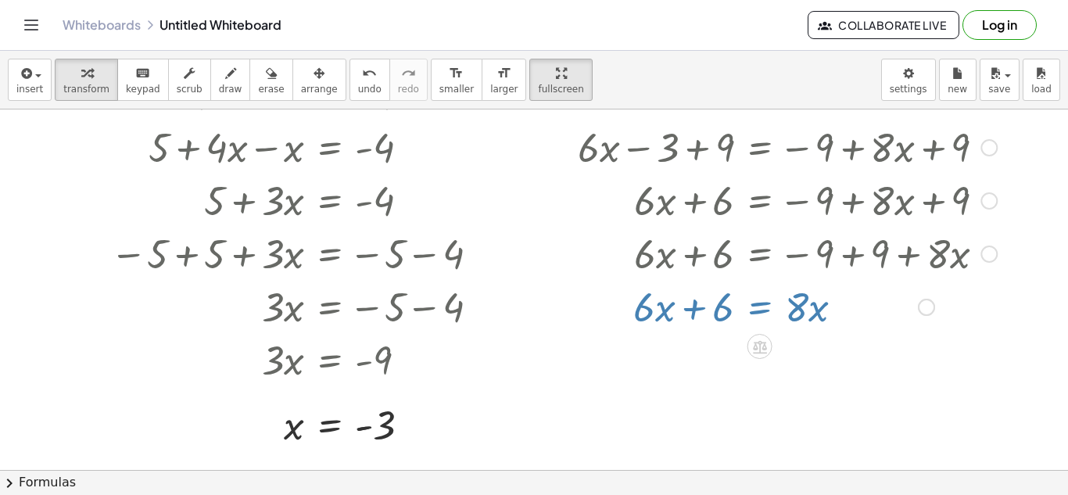
scroll to position [83, 0]
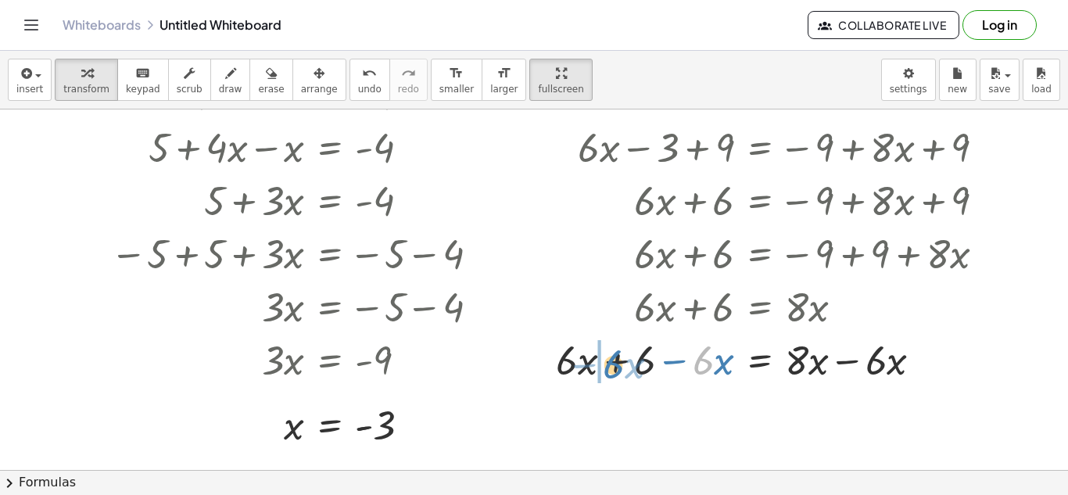
drag, startPoint x: 701, startPoint y: 368, endPoint x: 612, endPoint y: 372, distance: 89.2
click at [612, 372] on div at bounding box center [776, 358] width 457 height 53
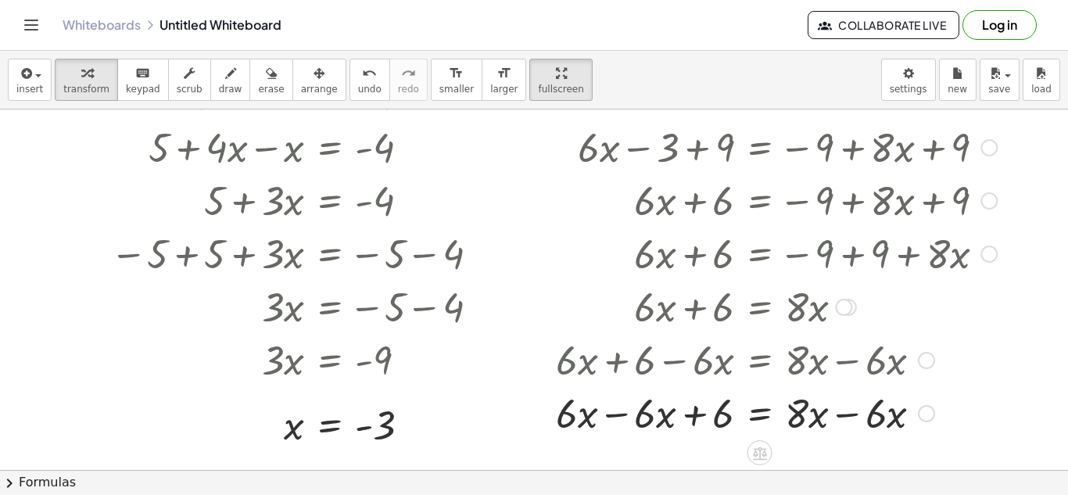
click at [853, 416] on div at bounding box center [776, 411] width 457 height 53
click at [620, 416] on div at bounding box center [776, 411] width 457 height 53
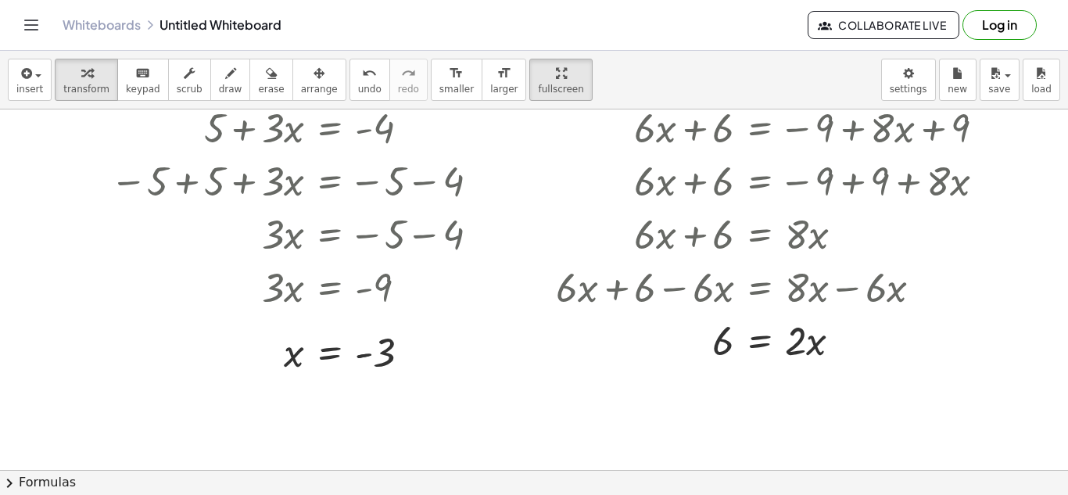
scroll to position [158, 0]
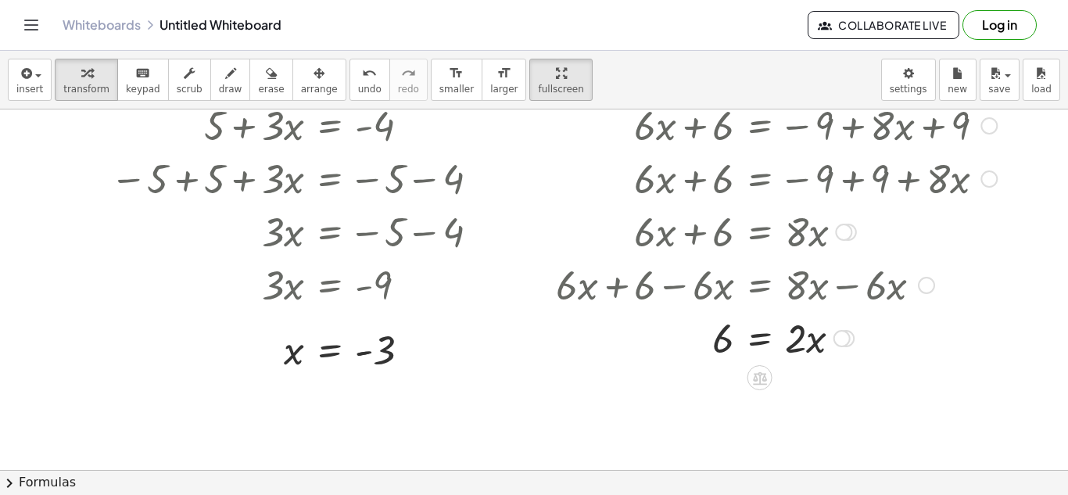
click at [753, 337] on div at bounding box center [776, 336] width 457 height 53
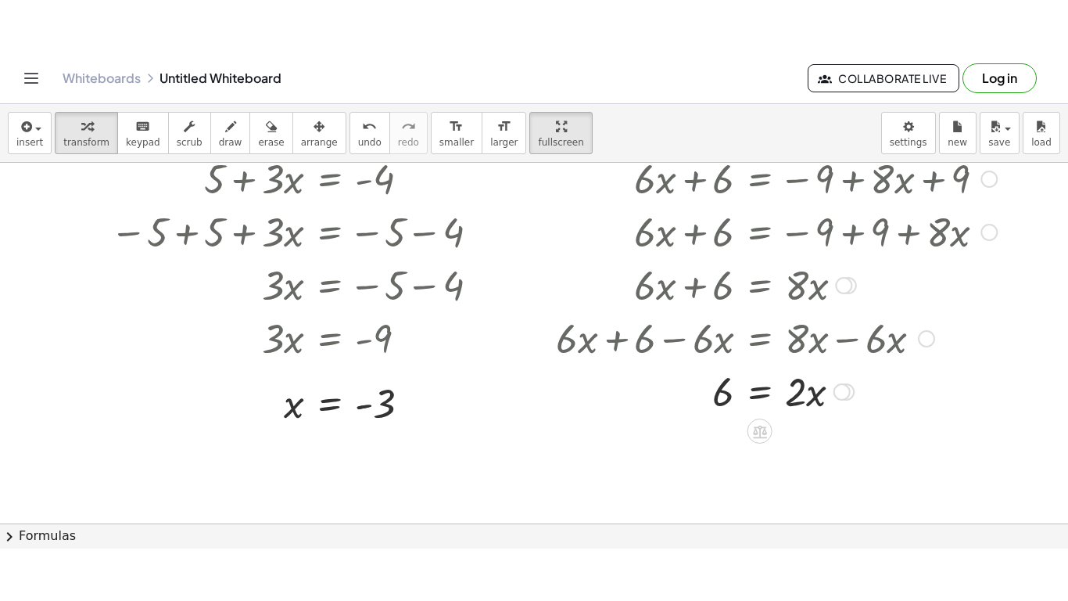
scroll to position [9, 0]
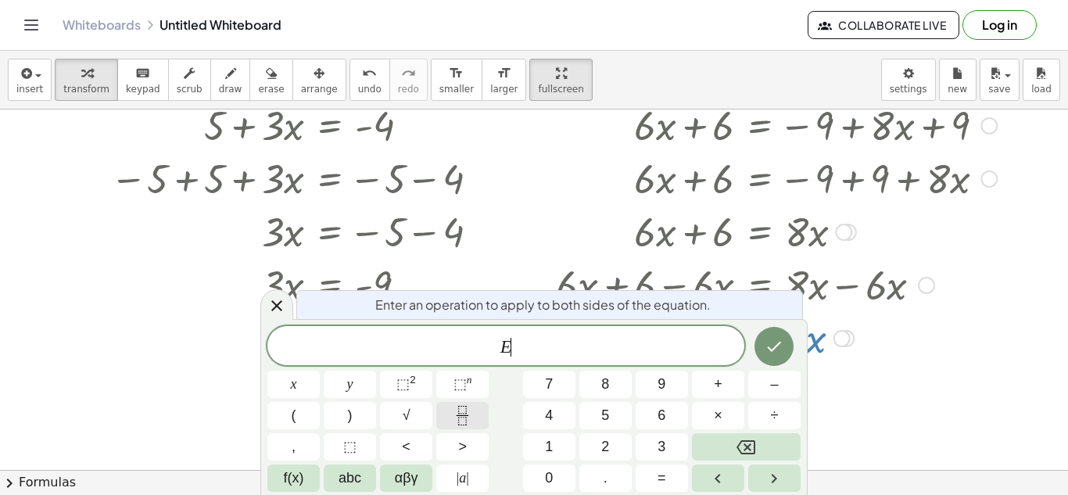
click at [453, 413] on icon "Fraction" at bounding box center [463, 416] width 20 height 20
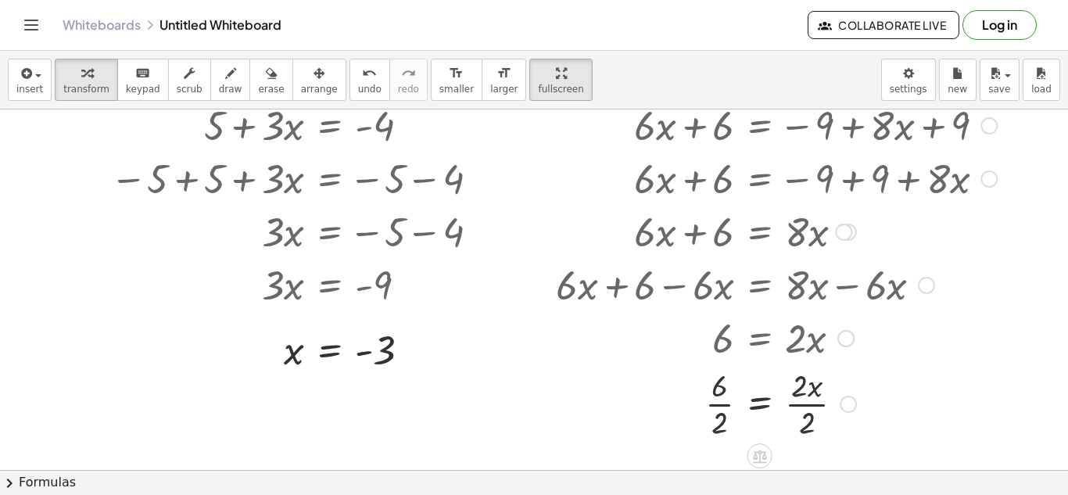
click at [722, 403] on div at bounding box center [776, 403] width 457 height 78
click at [819, 405] on div at bounding box center [776, 403] width 457 height 78
click at [556, 64] on icon "button" at bounding box center [561, 73] width 11 height 19
click at [538, 86] on span "fullscreen" at bounding box center [560, 89] width 45 height 11
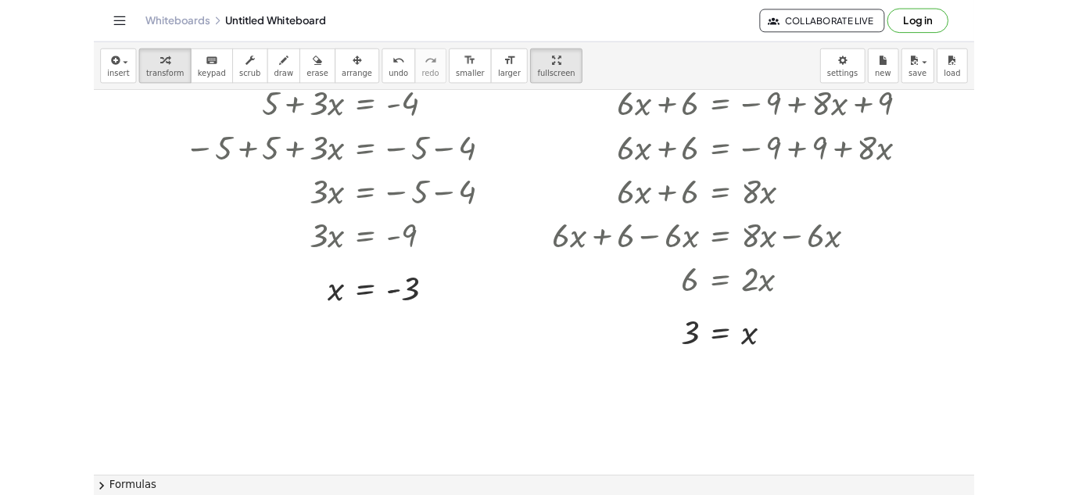
scroll to position [0, 0]
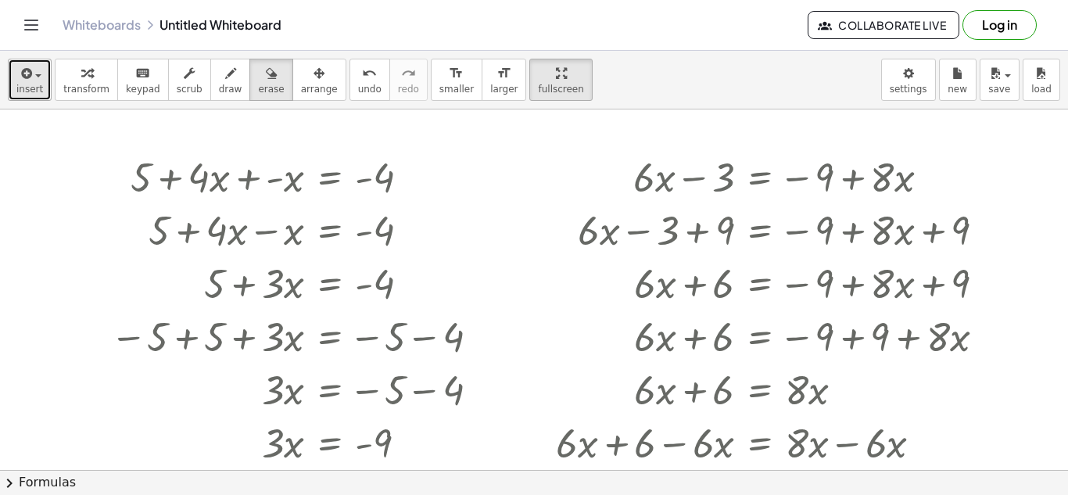
click at [24, 88] on span "insert" at bounding box center [29, 89] width 27 height 11
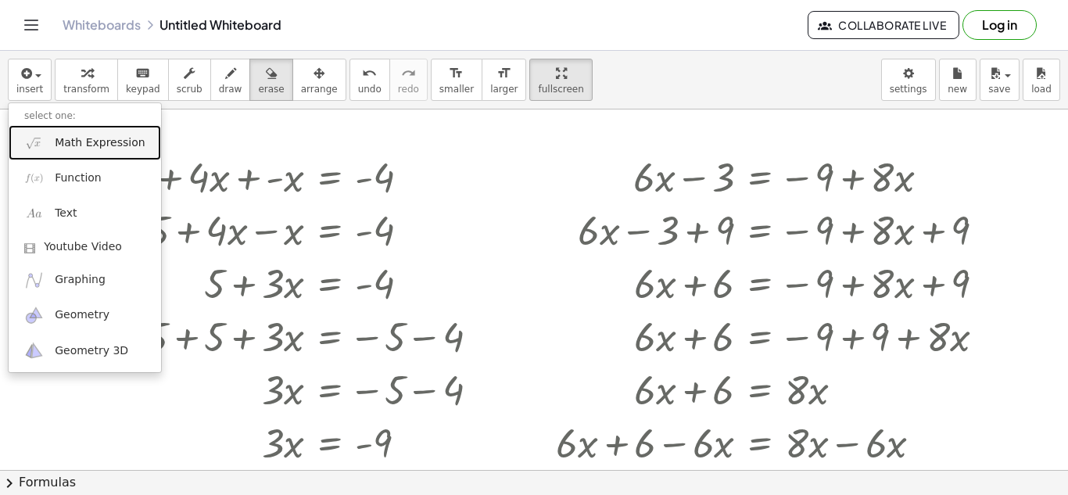
click at [108, 152] on link "Math Expression" at bounding box center [85, 142] width 152 height 35
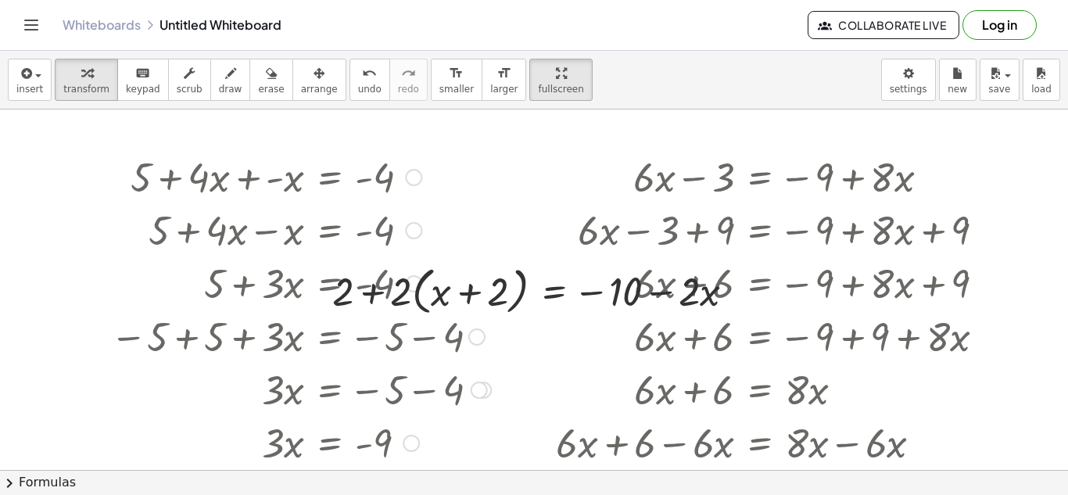
click at [335, 189] on div at bounding box center [300, 175] width 396 height 53
click at [328, 185] on div at bounding box center [300, 175] width 396 height 53
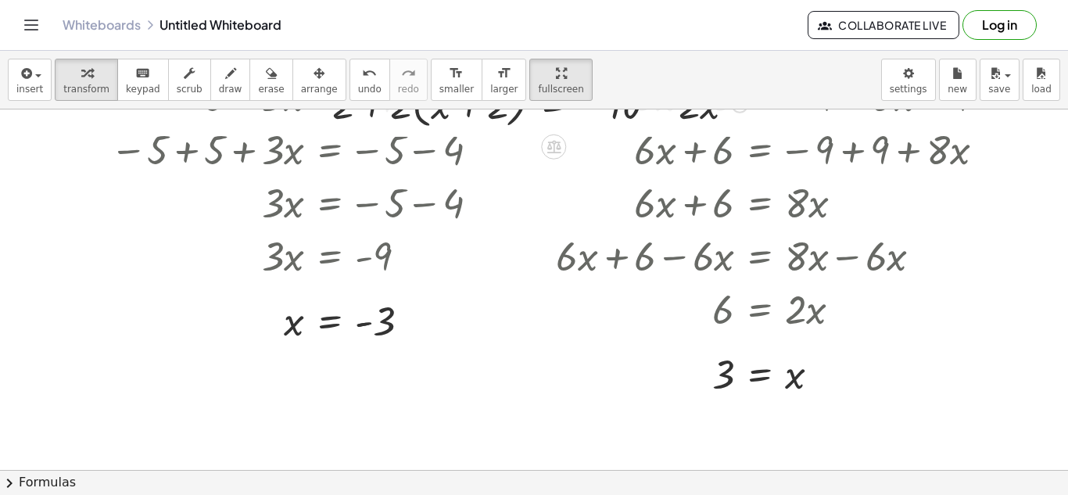
scroll to position [188, 0]
click at [506, 106] on div "insert select one: Math Expression Function Text Youtube Video Graphing Geometr…" at bounding box center [534, 273] width 1068 height 444
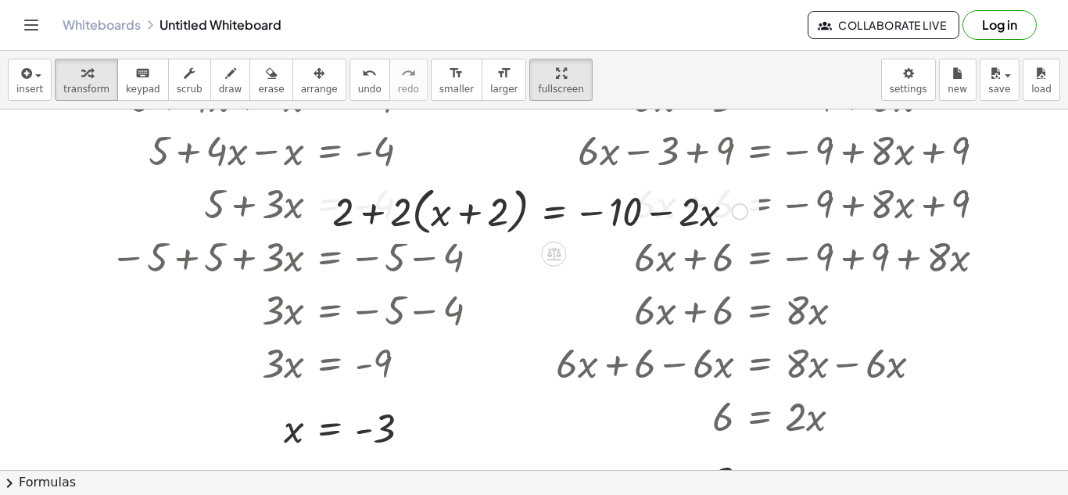
scroll to position [78, 0]
click at [515, 210] on div at bounding box center [540, 211] width 431 height 59
click at [557, 217] on div at bounding box center [540, 211] width 431 height 59
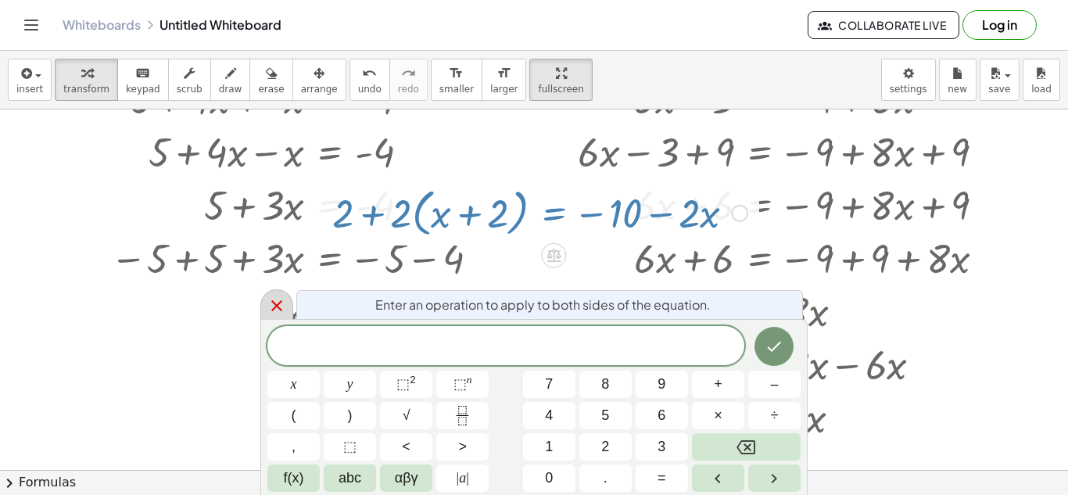
click at [274, 303] on icon at bounding box center [276, 305] width 11 height 11
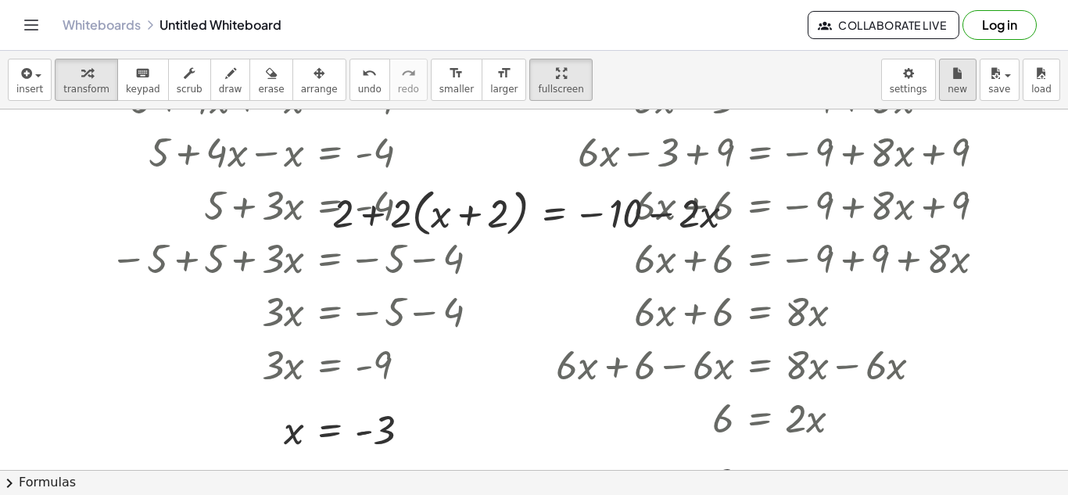
click at [954, 84] on span "new" at bounding box center [958, 89] width 20 height 11
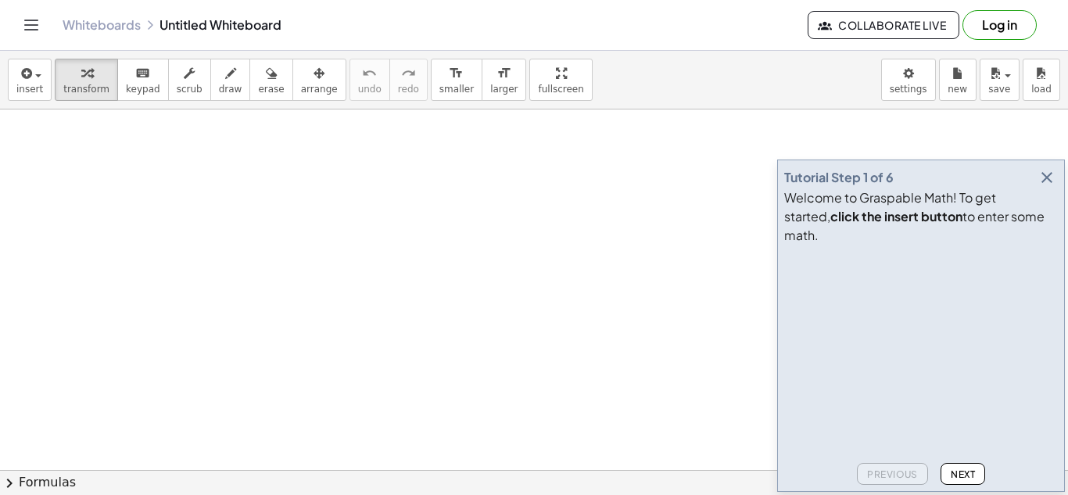
click at [1048, 187] on icon "button" at bounding box center [1047, 177] width 19 height 19
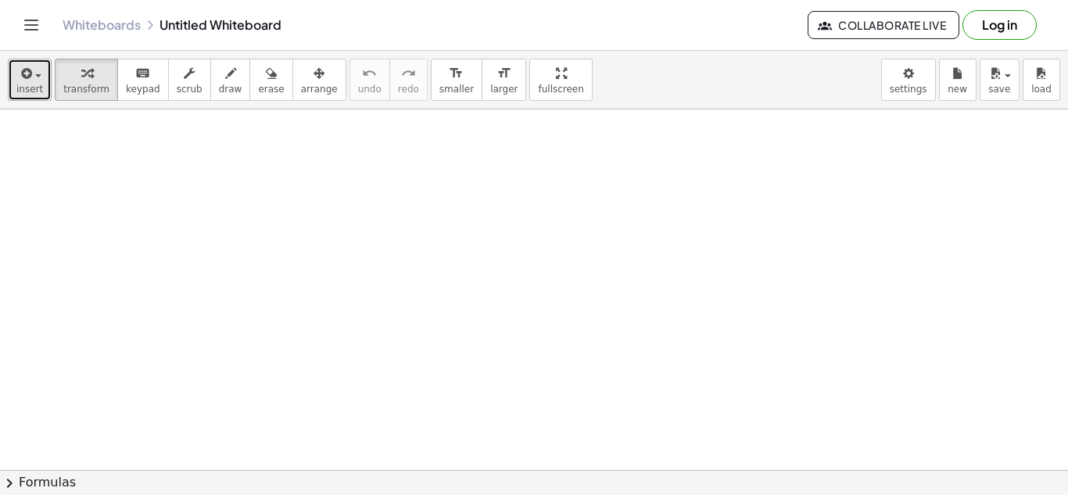
click at [30, 74] on icon "button" at bounding box center [25, 73] width 14 height 19
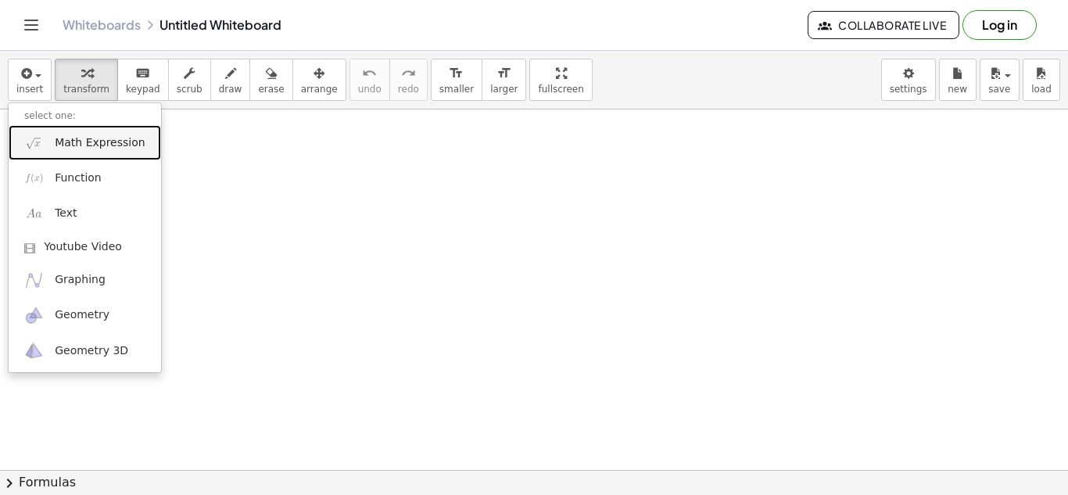
click at [119, 144] on span "Math Expression" at bounding box center [100, 143] width 90 height 16
